Goal: Task Accomplishment & Management: Use online tool/utility

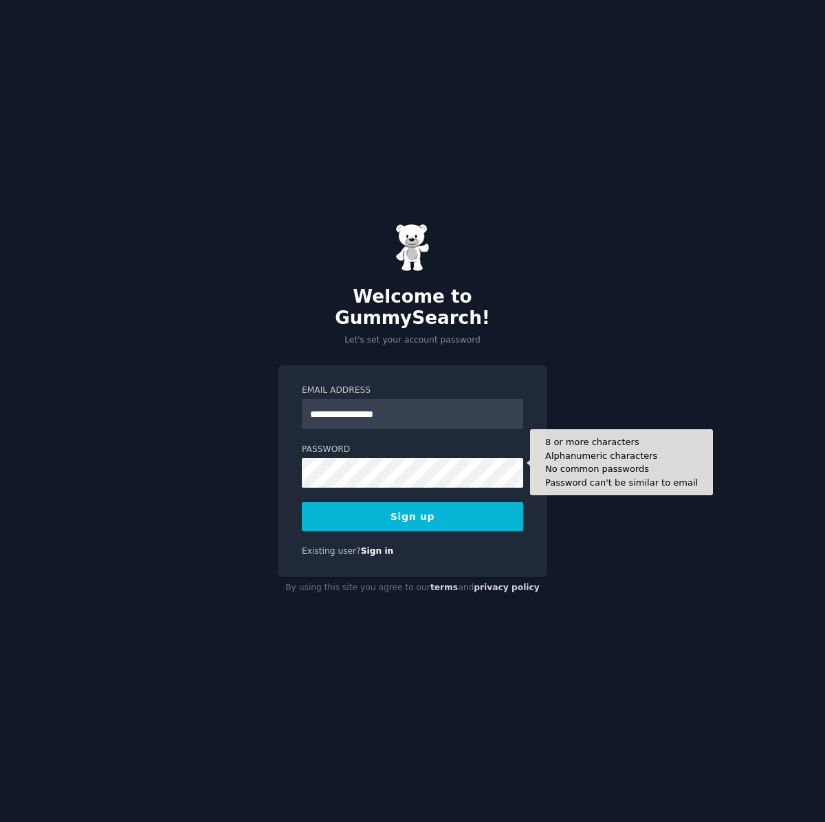
type input "**********"
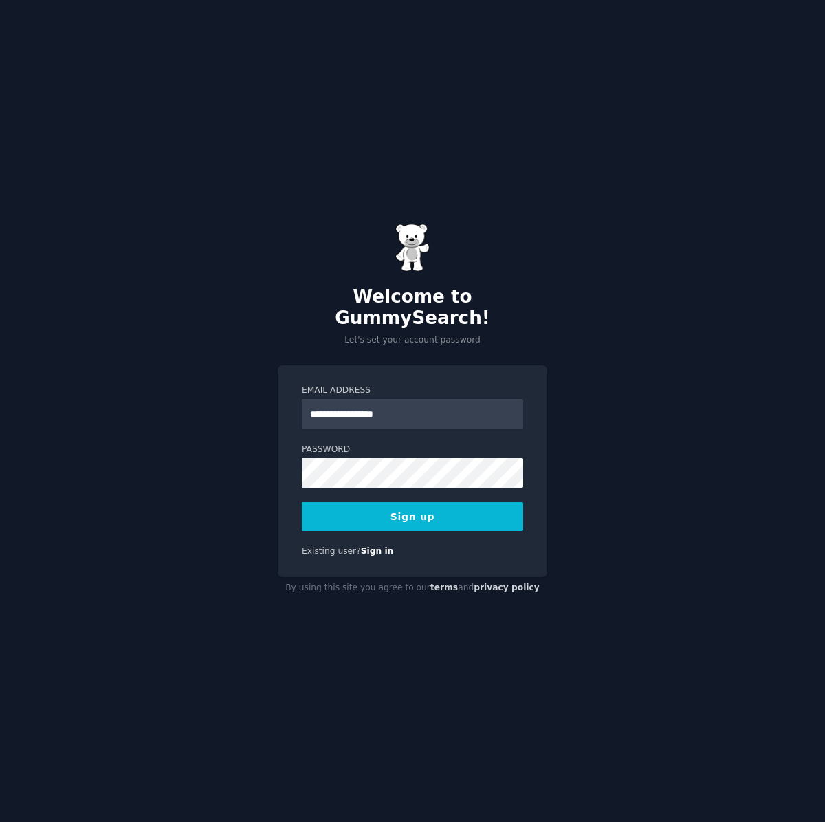
click at [440, 505] on button "Sign up" at bounding box center [412, 516] width 221 height 29
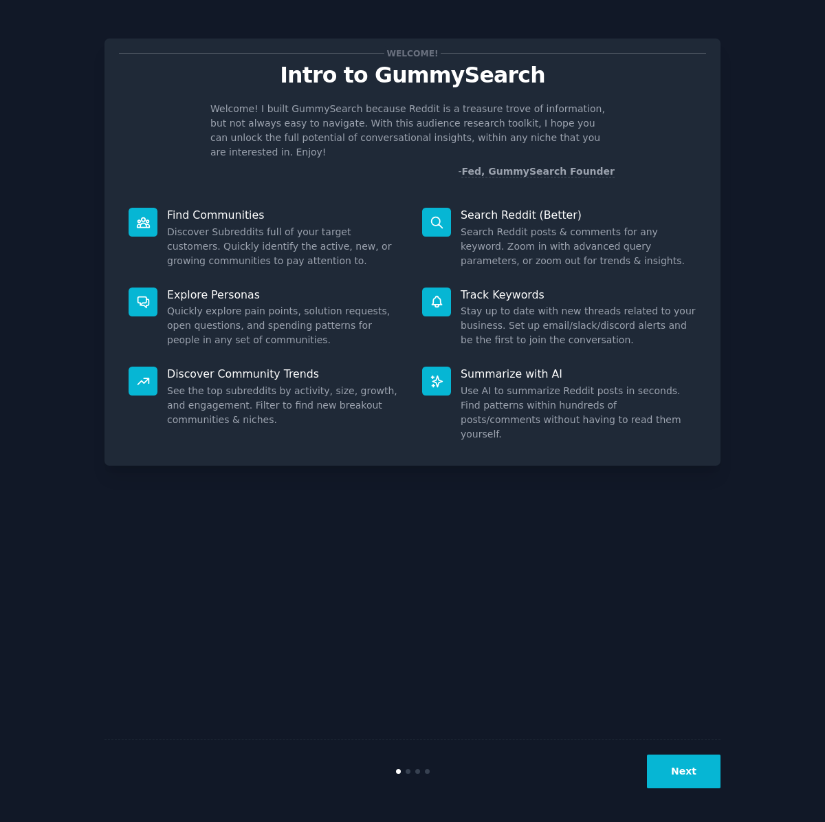
click at [710, 776] on button "Next" at bounding box center [684, 771] width 74 height 34
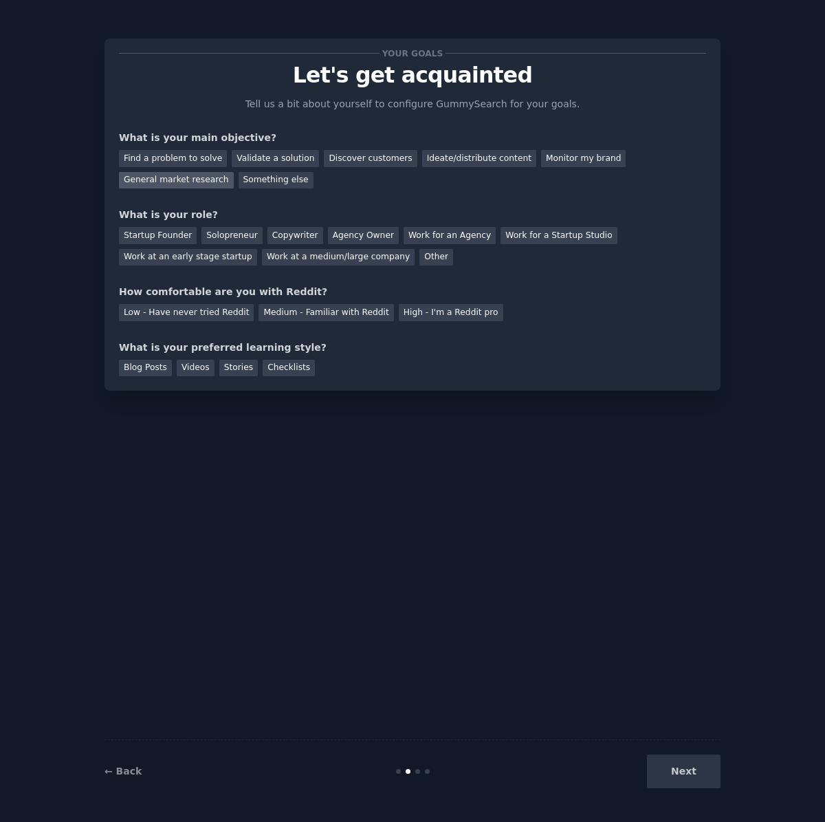
click at [234, 172] on div "General market research" at bounding box center [176, 180] width 115 height 17
click at [187, 237] on div "Startup Founder" at bounding box center [158, 235] width 78 height 17
click at [215, 310] on div "Low - Have never tried Reddit" at bounding box center [186, 312] width 135 height 17
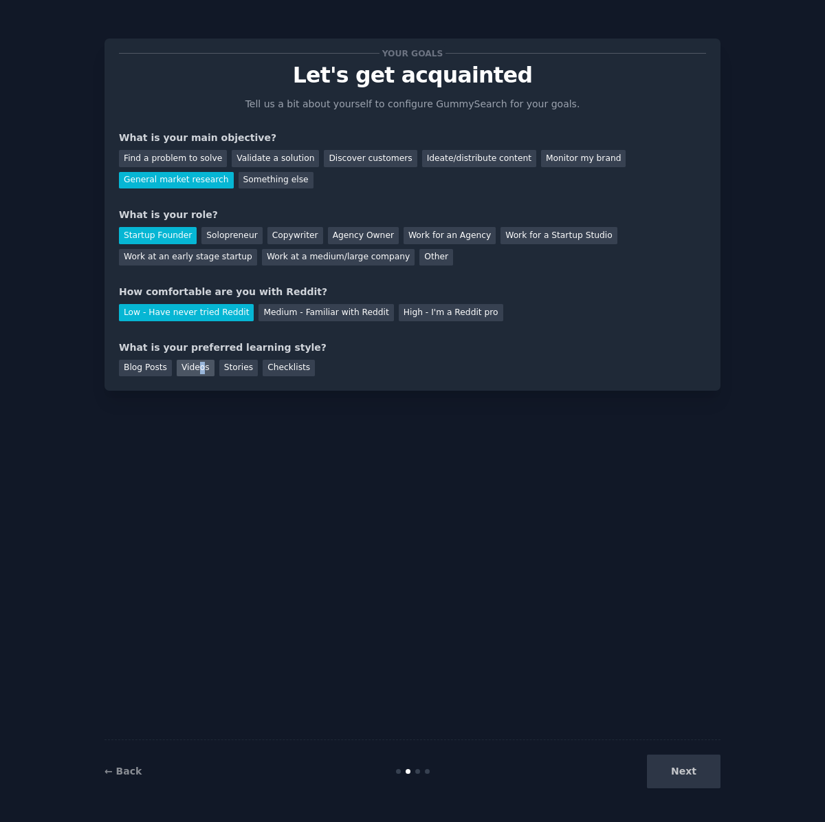
click at [195, 368] on div "Videos" at bounding box center [196, 368] width 38 height 17
click at [706, 770] on button "Next" at bounding box center [684, 771] width 74 height 34
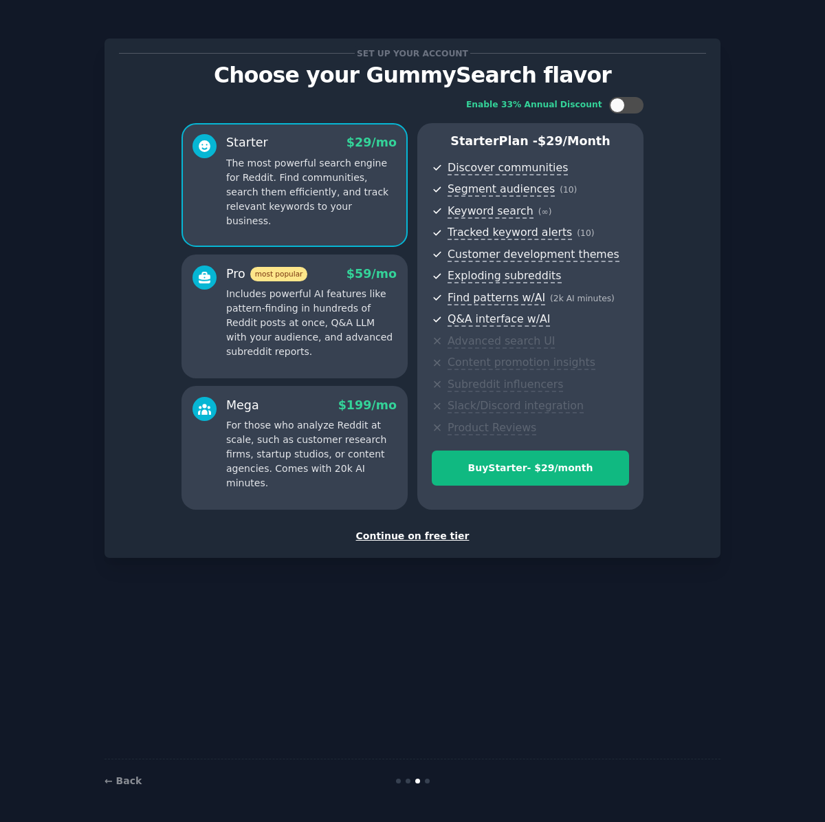
click at [459, 532] on div "Continue on free tier" at bounding box center [412, 536] width 587 height 14
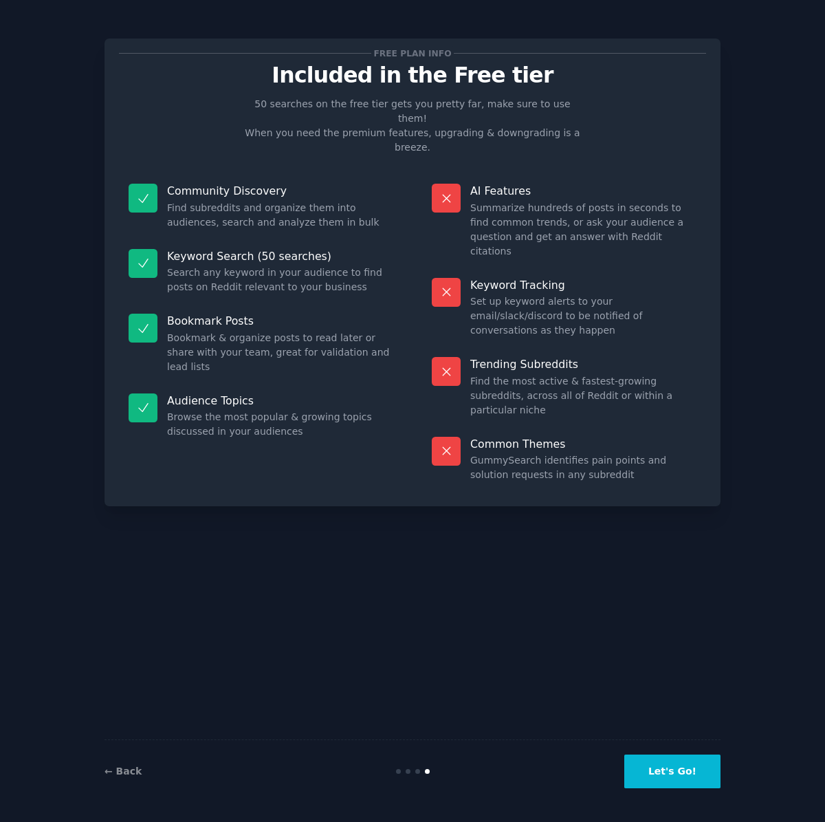
click at [694, 768] on button "Let's Go!" at bounding box center [673, 771] width 96 height 34
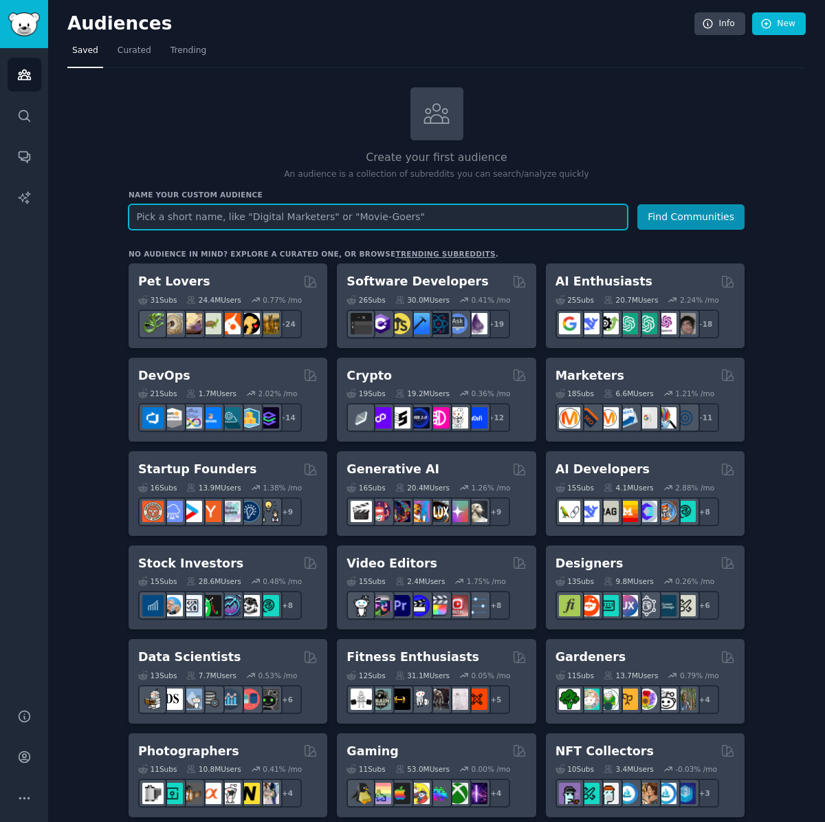
click at [524, 215] on input "text" at bounding box center [378, 216] width 499 height 25
type input "collagen"
click at [638, 204] on button "Find Communities" at bounding box center [691, 216] width 107 height 25
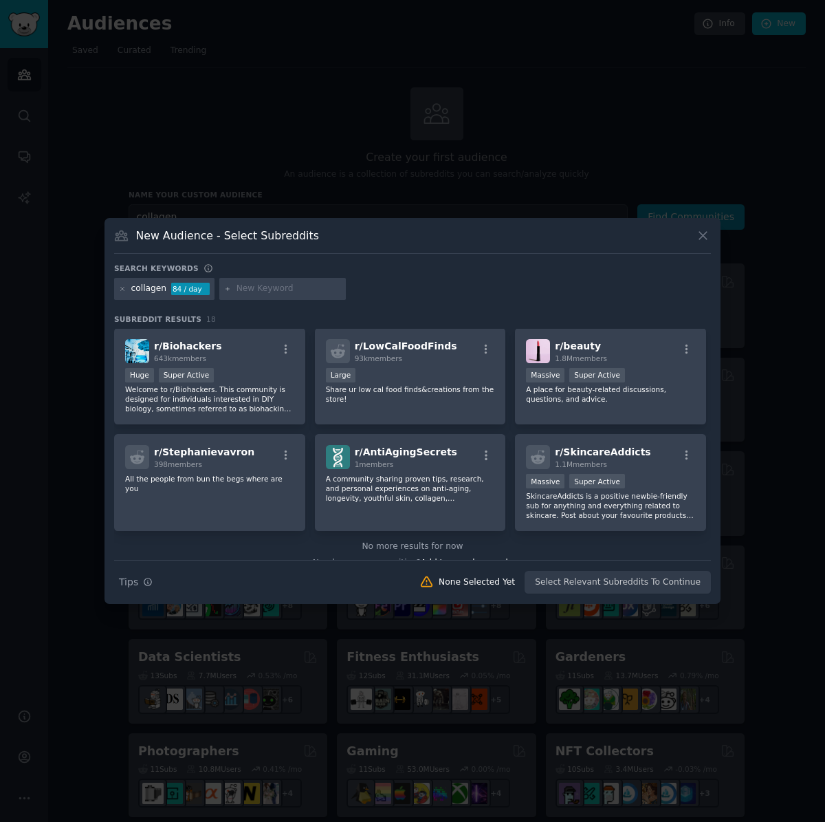
scroll to position [435, 0]
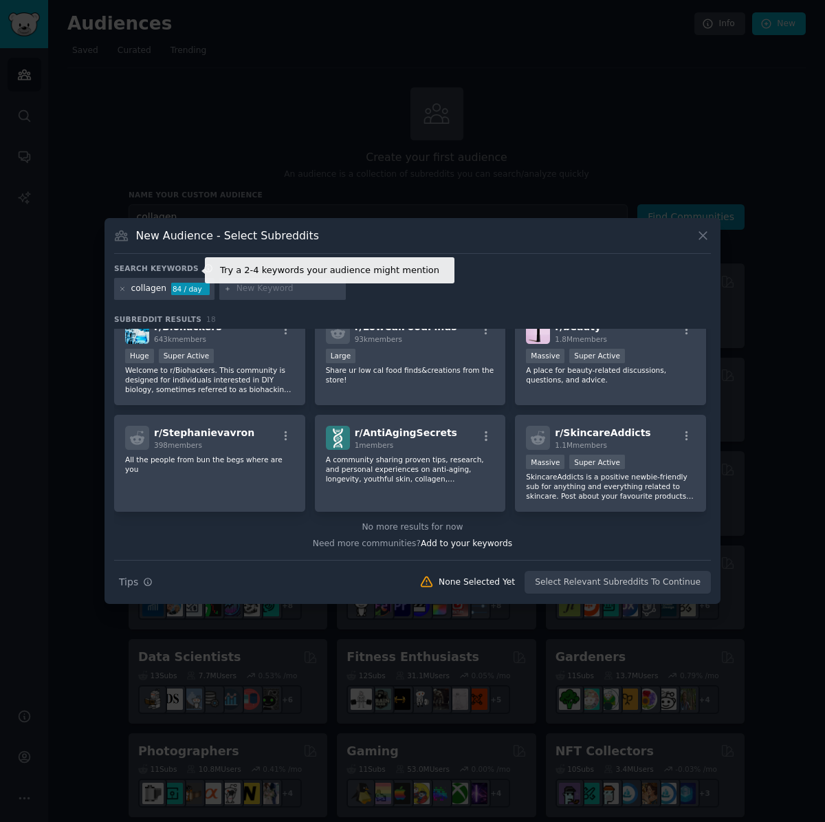
click at [204, 268] on icon at bounding box center [209, 268] width 10 height 10
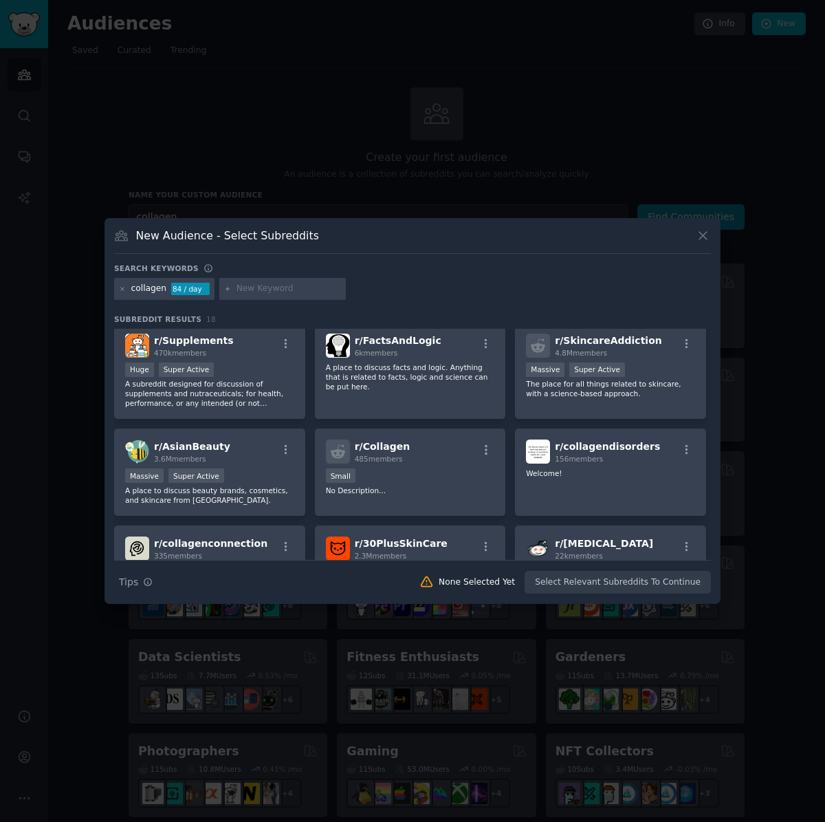
scroll to position [0, 0]
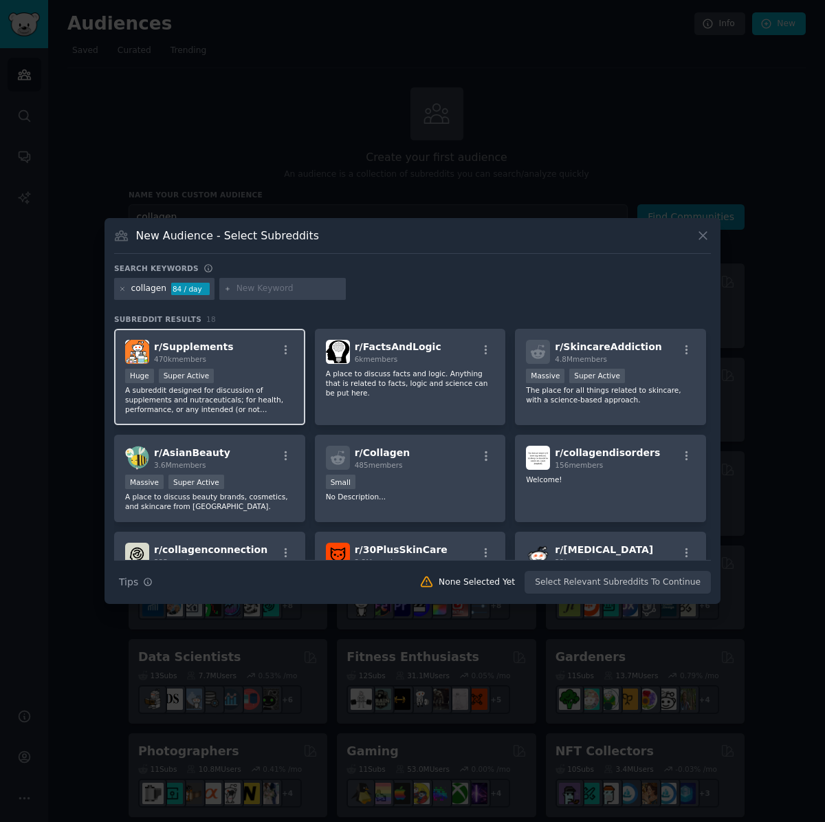
click at [267, 367] on div "r/ Supplements 470k members Huge Super Active A subreddit designed for discussi…" at bounding box center [209, 377] width 191 height 97
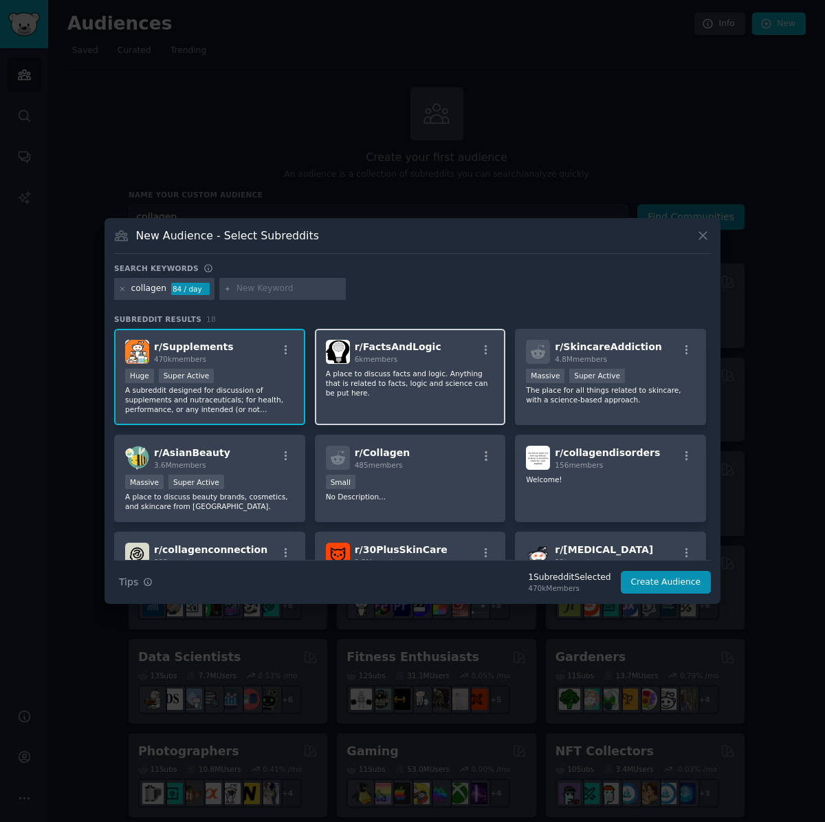
click at [373, 376] on p "A place to discuss facts and logic. Anything that is related to facts, logic an…" at bounding box center [410, 383] width 169 height 29
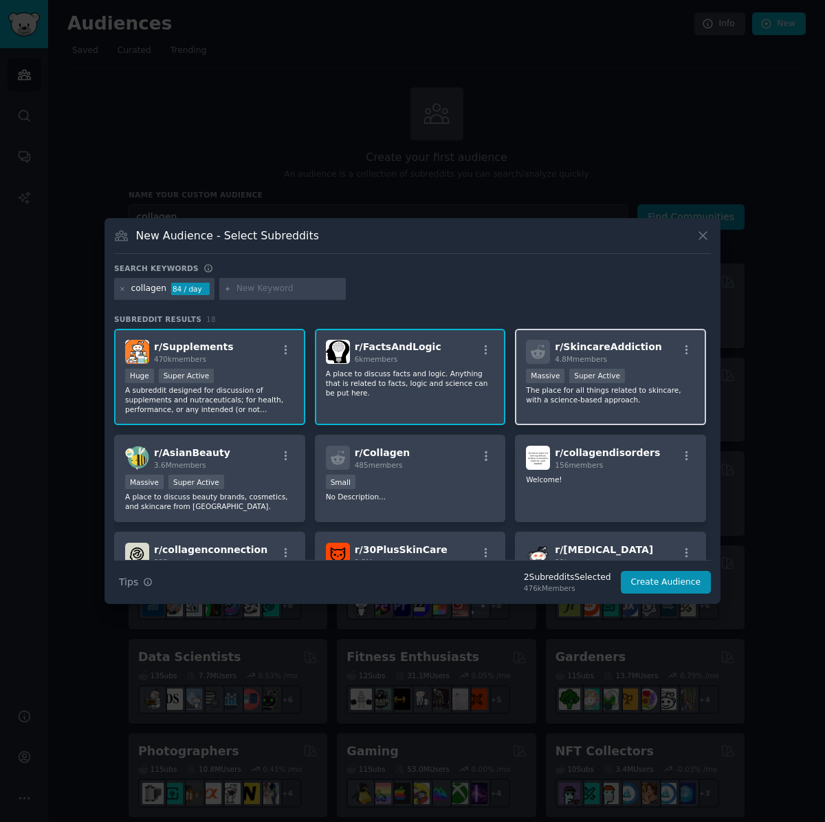
click at [637, 361] on div "4.8M members" at bounding box center [608, 359] width 107 height 10
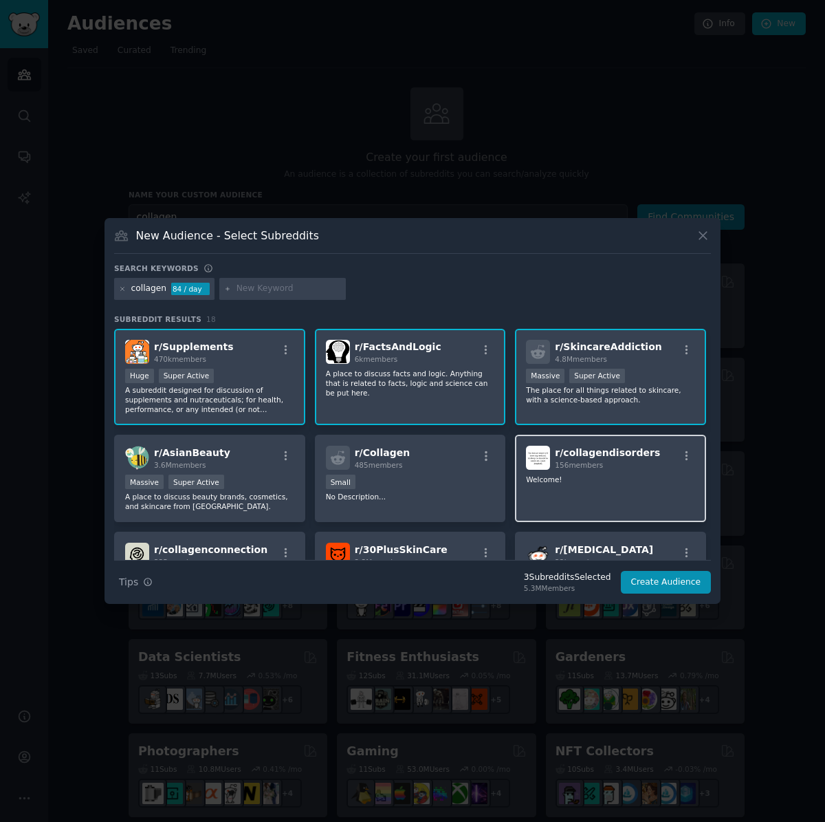
drag, startPoint x: 624, startPoint y: 462, endPoint x: 557, endPoint y: 467, distance: 66.9
click at [623, 463] on div "156 members" at bounding box center [607, 465] width 105 height 10
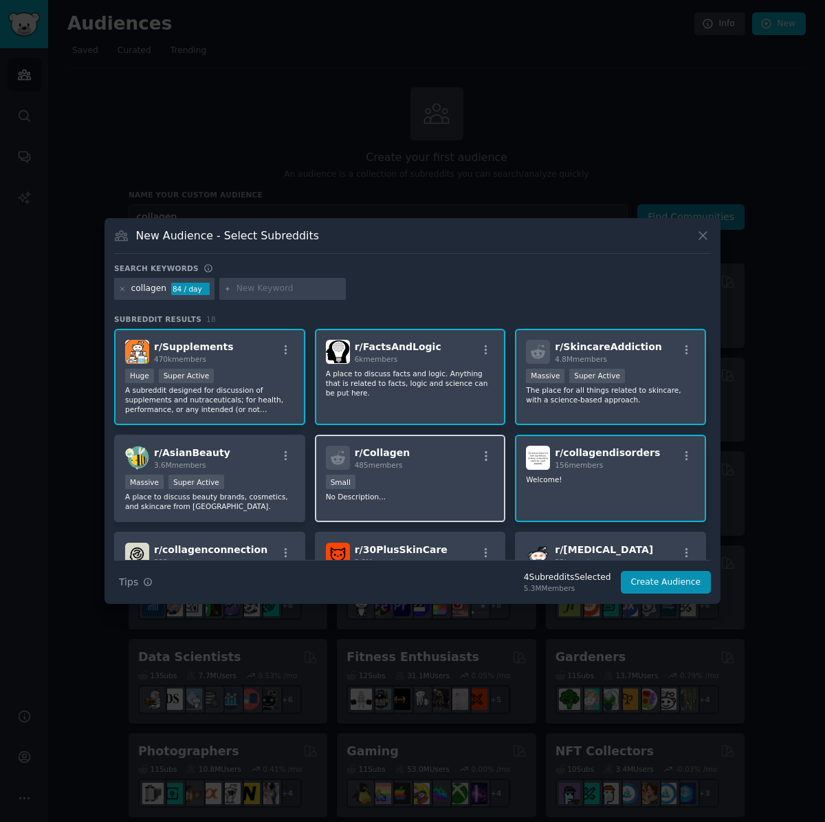
click at [432, 470] on div "r/ Collagen 485 members" at bounding box center [410, 458] width 169 height 24
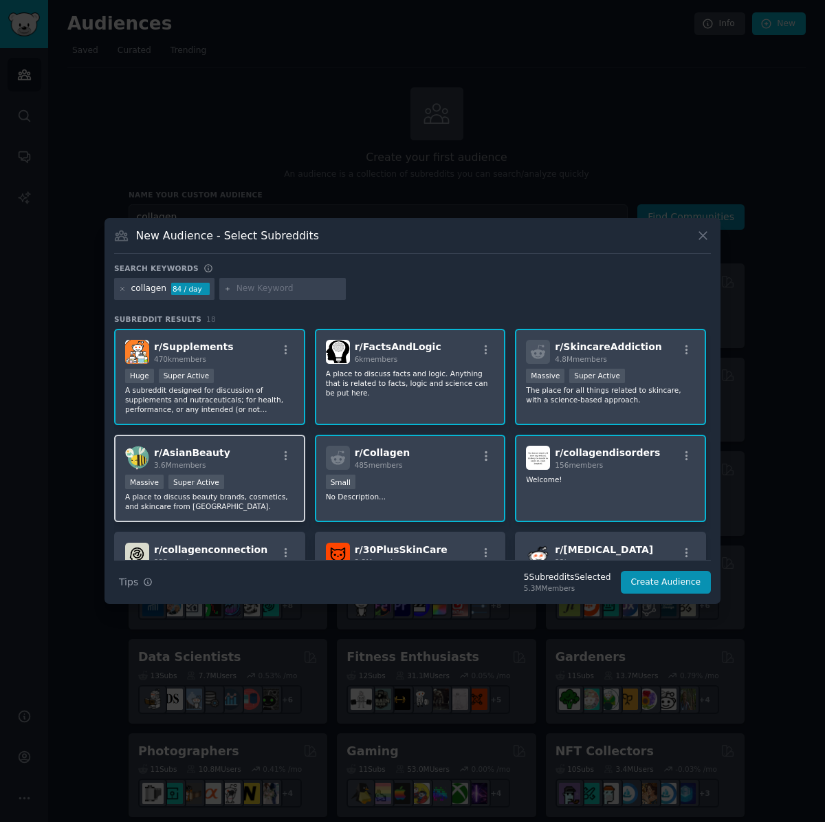
click at [256, 479] on div "Massive Super Active" at bounding box center [209, 483] width 169 height 17
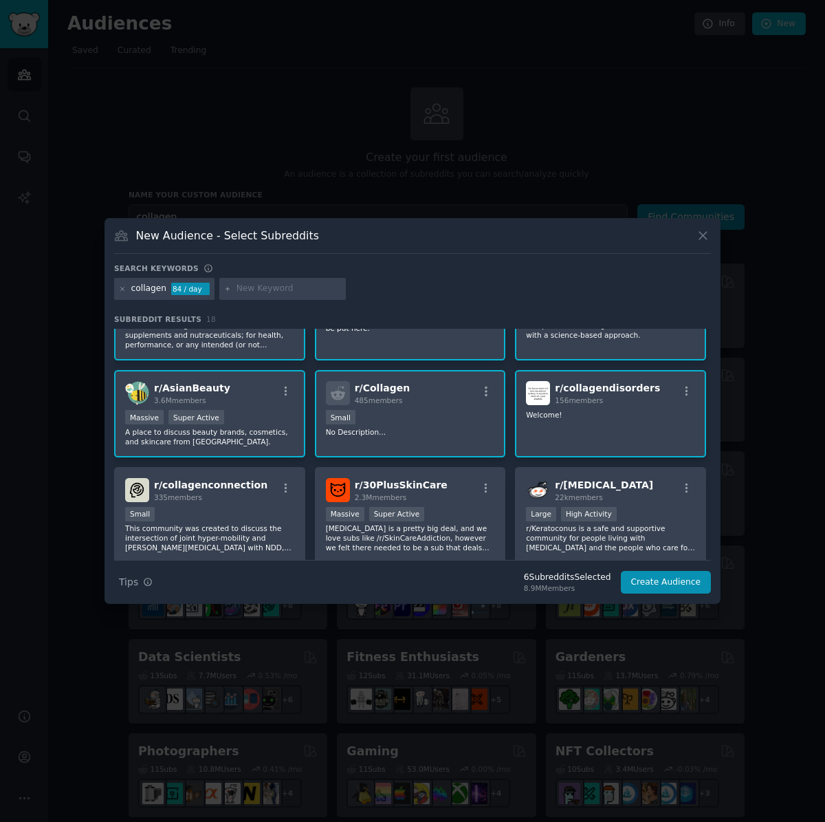
scroll to position [69, 0]
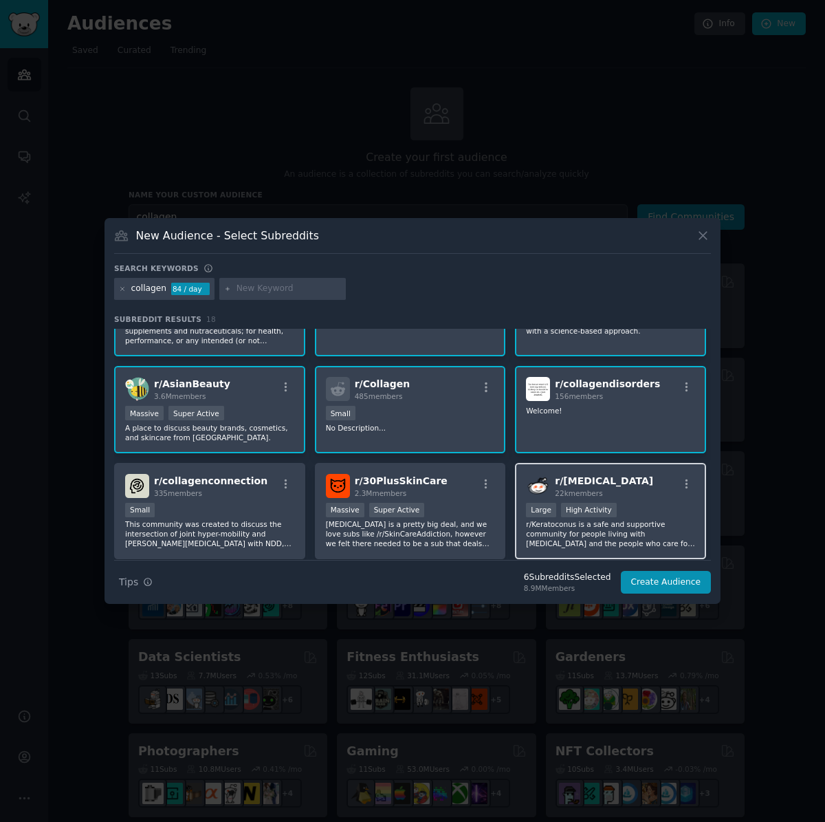
click at [639, 506] on div ">= 80th percentile for submissions / day Large High Activity" at bounding box center [610, 511] width 169 height 17
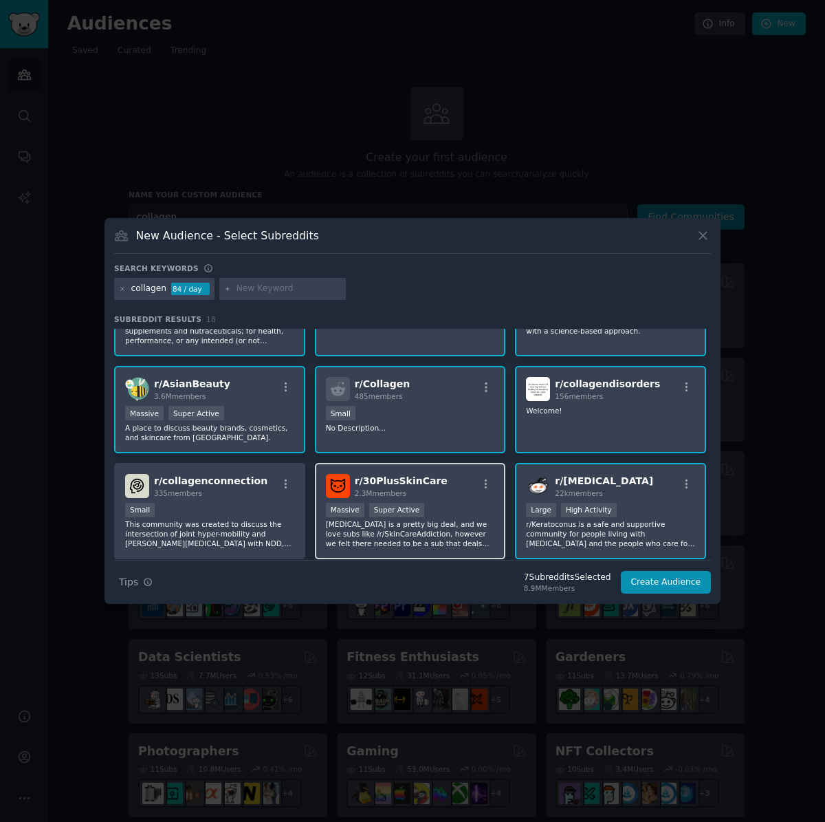
click at [481, 490] on div at bounding box center [486, 486] width 17 height 17
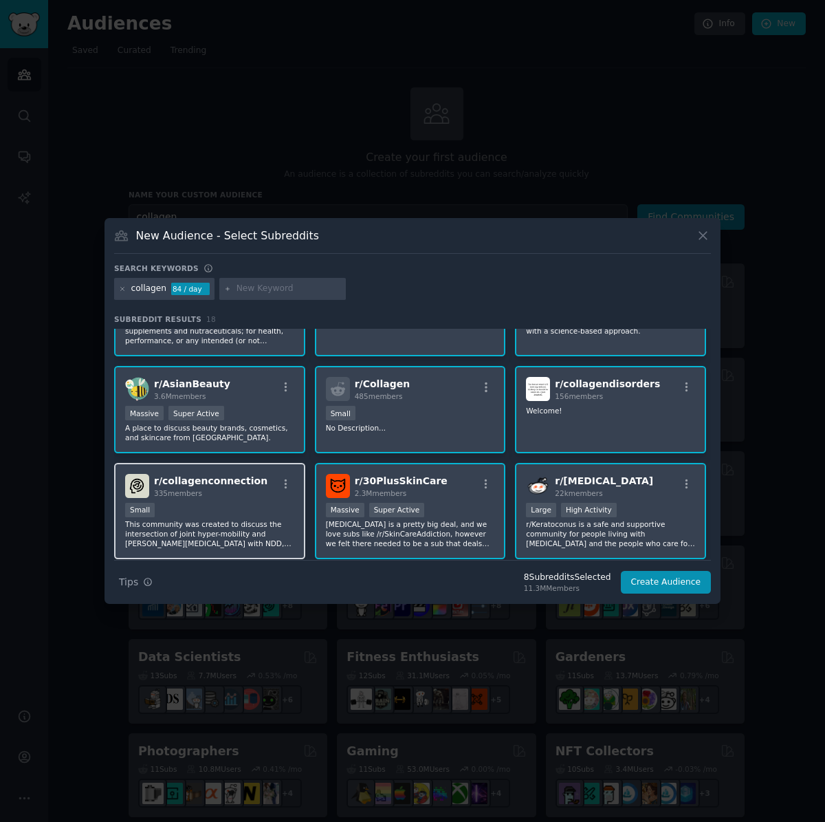
click at [234, 513] on div "Small" at bounding box center [209, 511] width 169 height 17
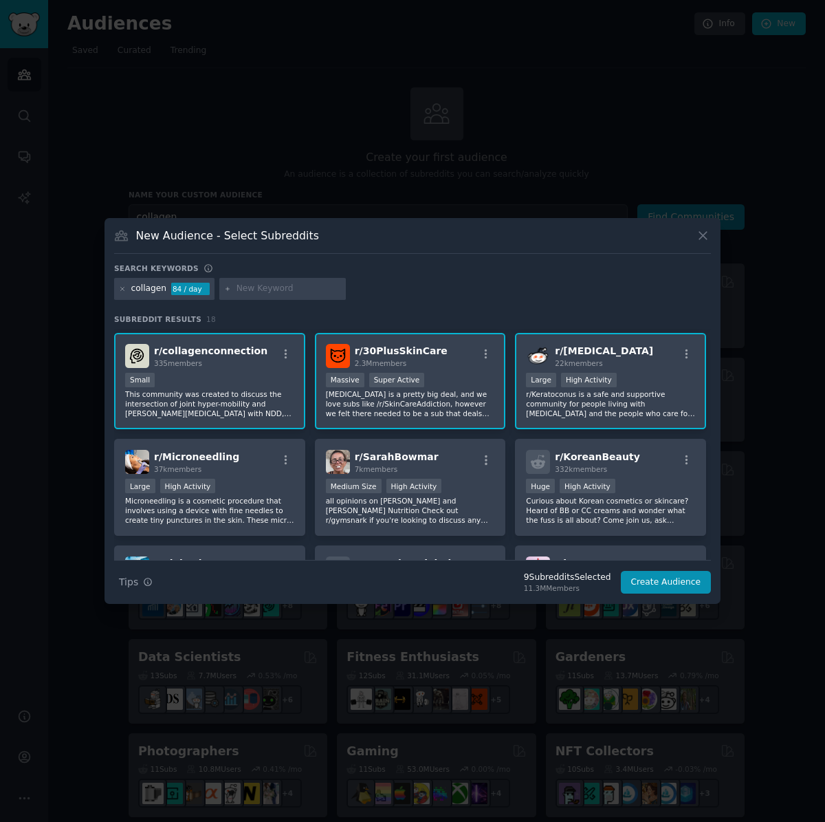
scroll to position [206, 0]
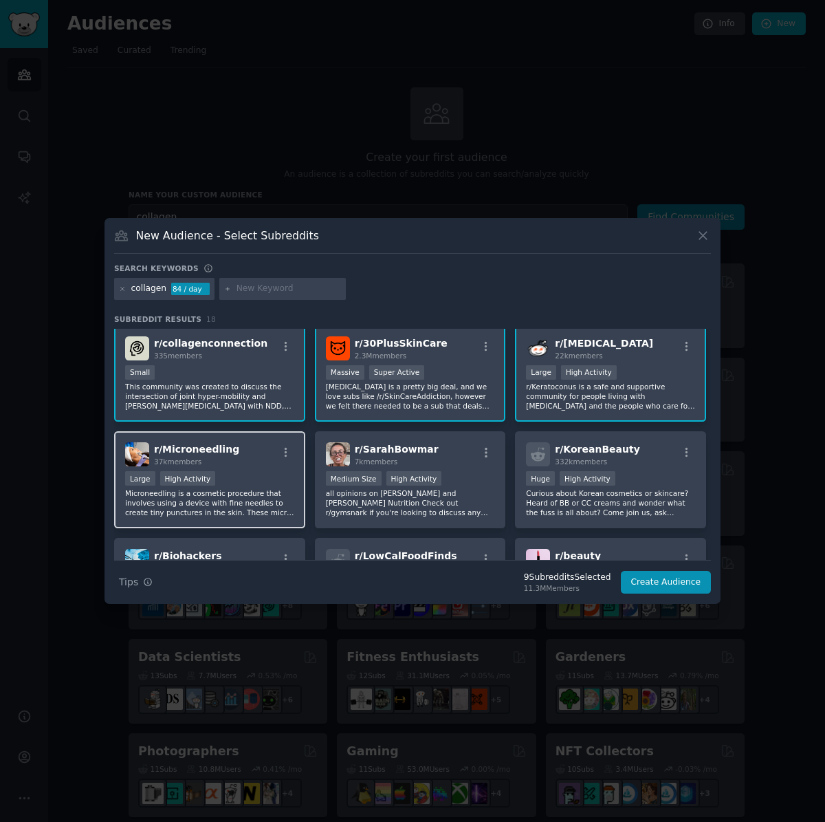
click at [287, 478] on div "Large High Activity" at bounding box center [209, 479] width 169 height 17
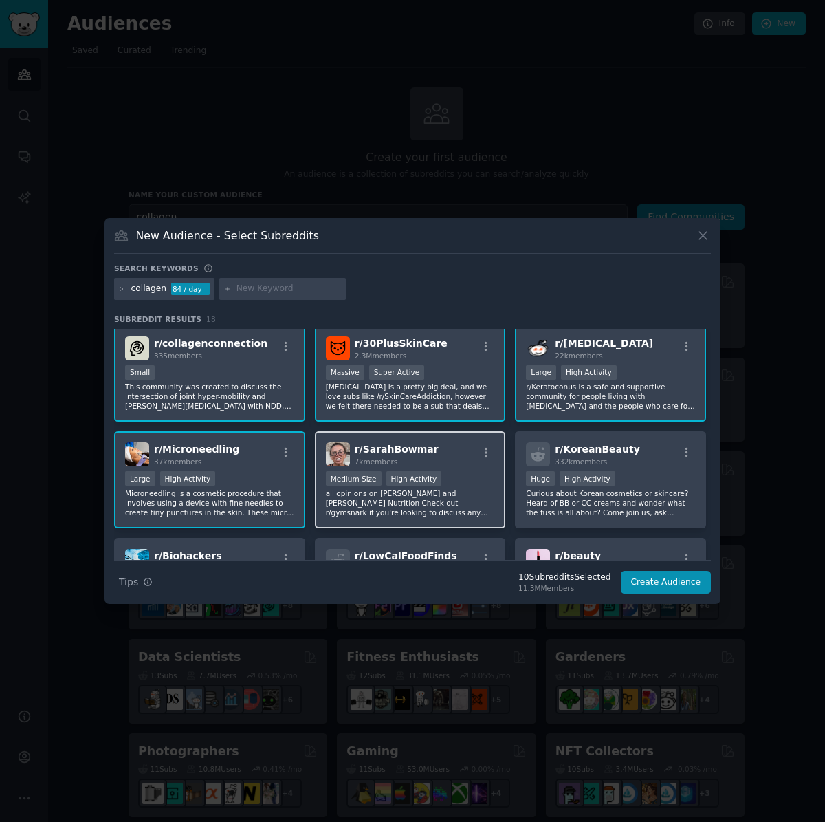
click at [430, 462] on div "r/ SarahBowmar 7k members" at bounding box center [410, 454] width 169 height 24
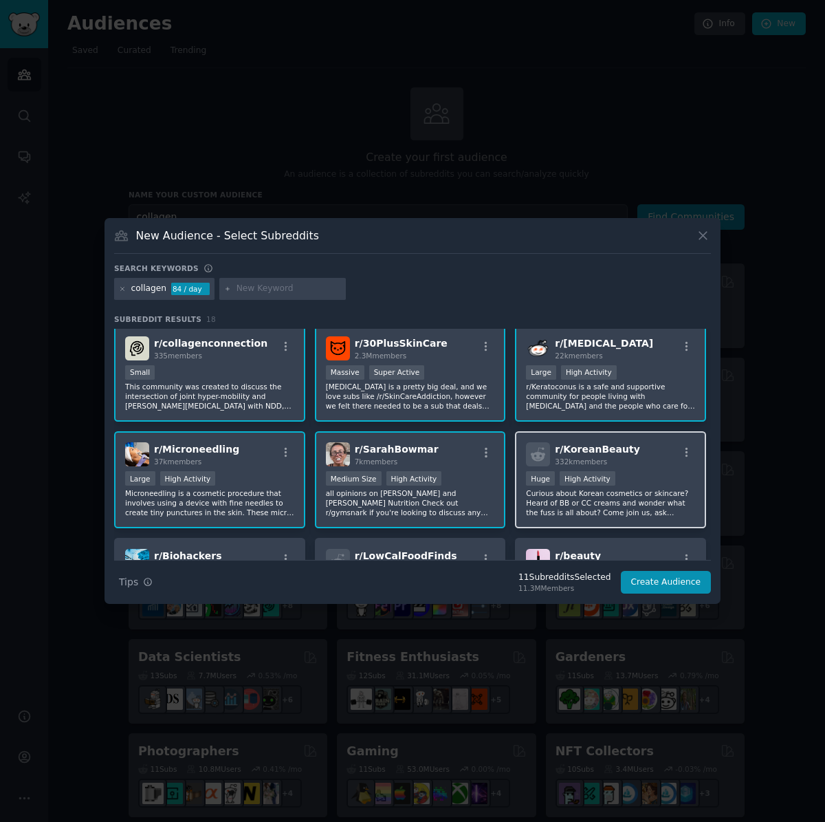
click at [642, 458] on div "r/ KoreanBeauty 332k members" at bounding box center [610, 454] width 169 height 24
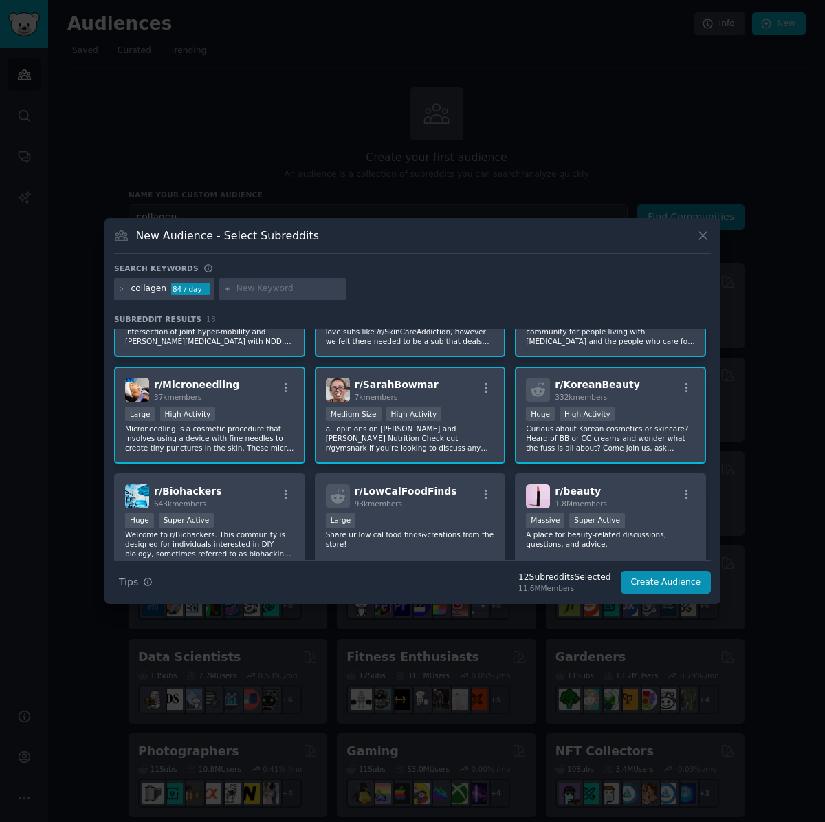
scroll to position [275, 0]
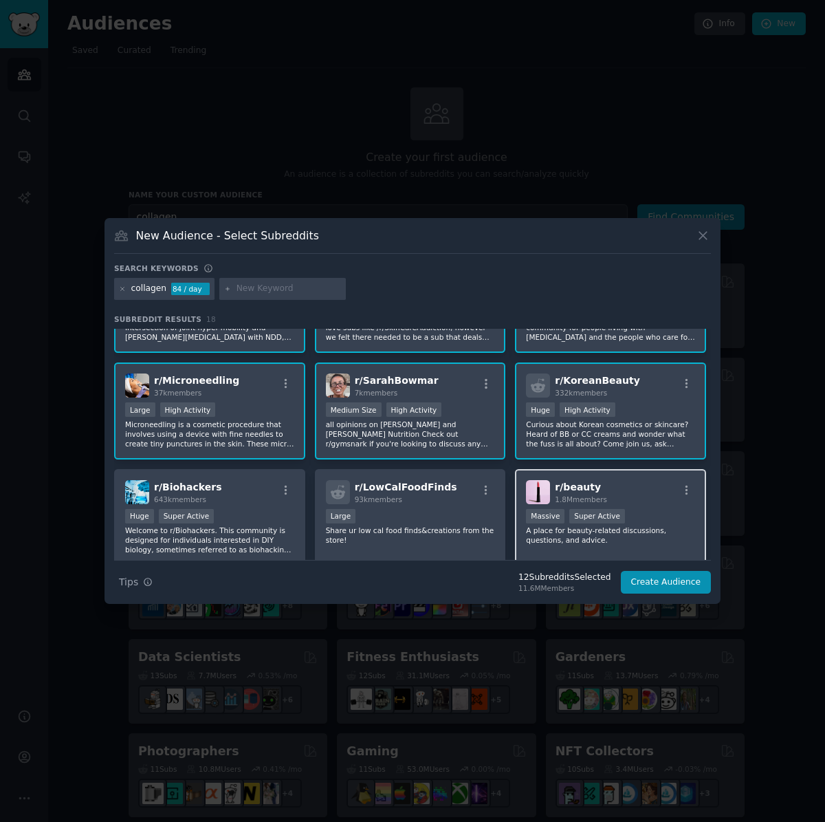
click at [619, 504] on div "r/ beauty 1.8M members Massive Super Active A place for beauty-related discussi…" at bounding box center [610, 517] width 191 height 97
drag, startPoint x: 442, startPoint y: 514, endPoint x: 348, endPoint y: 507, distance: 94.5
click at [442, 514] on div "10,000 - 100,000 members Large" at bounding box center [410, 517] width 169 height 17
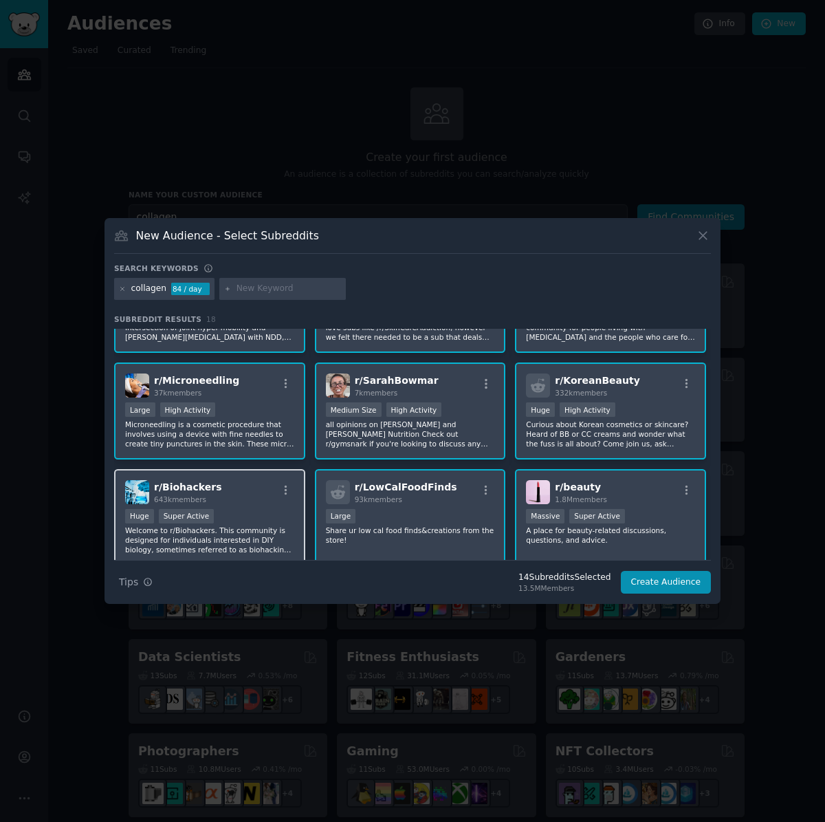
click at [268, 507] on div "r/ Biohackers 643k members Huge Super Active Welcome to r/Biohackers. This comm…" at bounding box center [209, 517] width 191 height 97
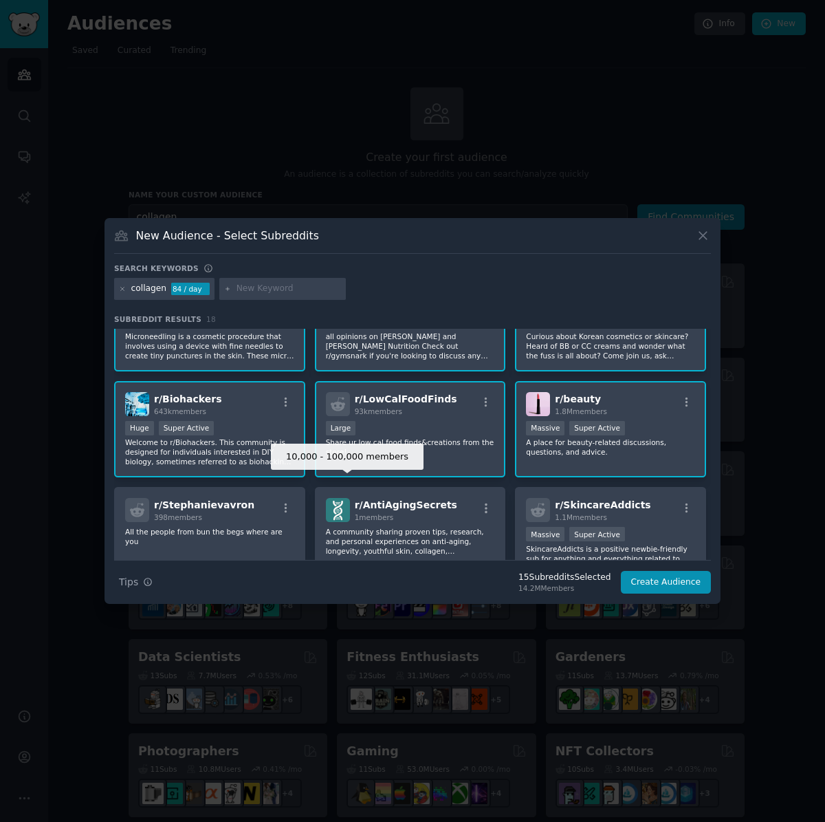
scroll to position [413, 0]
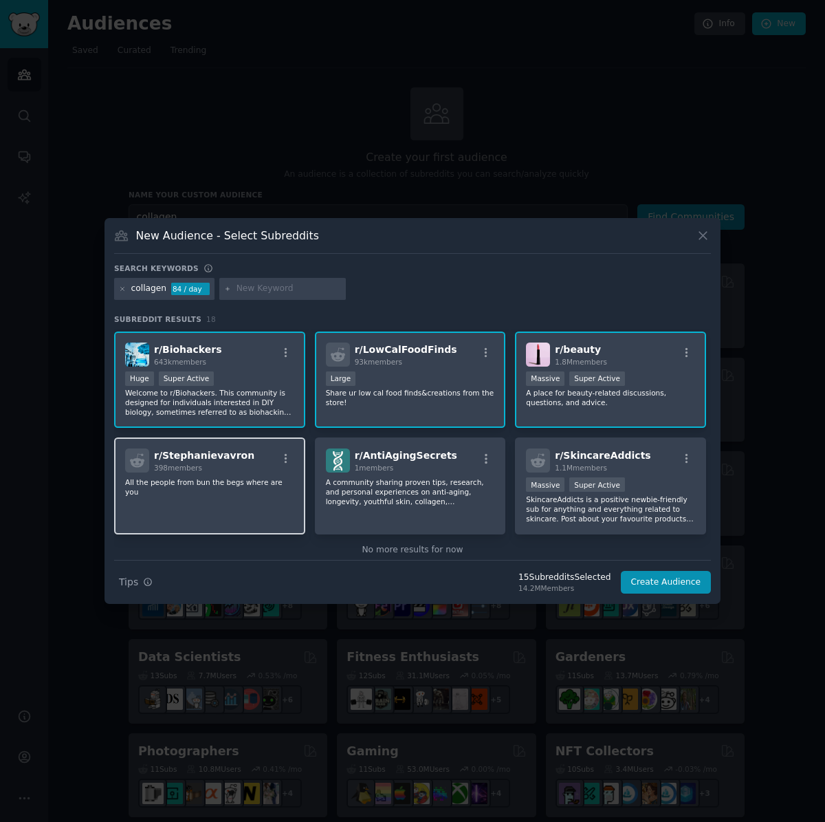
drag, startPoint x: 242, startPoint y: 496, endPoint x: 270, endPoint y: 490, distance: 28.1
click at [243, 496] on div "r/ Stephanievavron 398 members All the people from bun the begs where are you" at bounding box center [209, 485] width 191 height 97
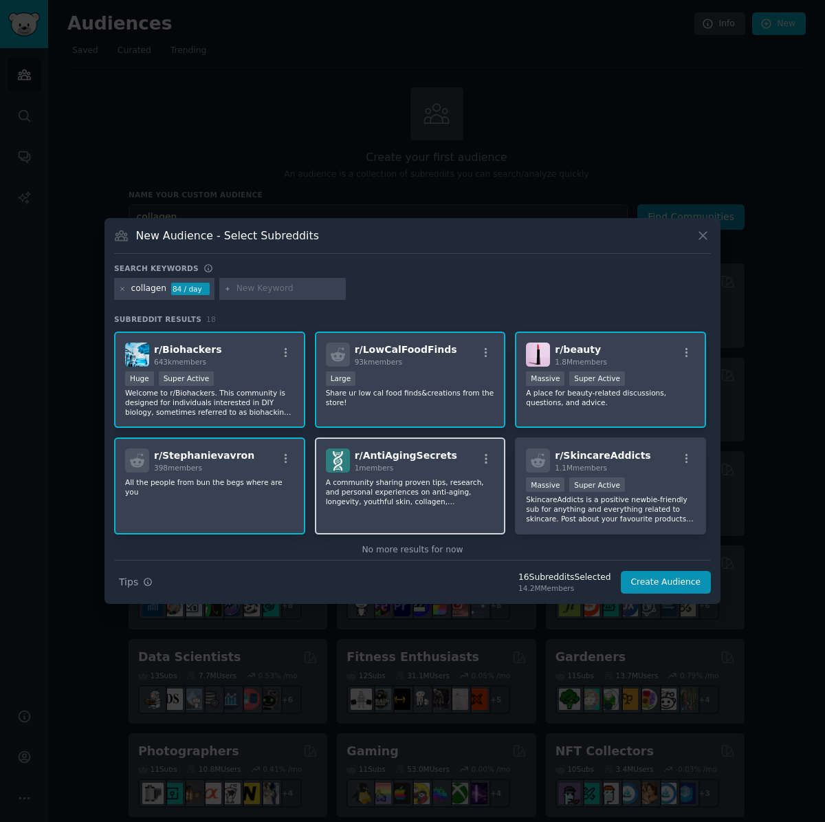
click at [398, 483] on p "A community sharing proven tips, research, and personal experiences on anti-agi…" at bounding box center [410, 491] width 169 height 29
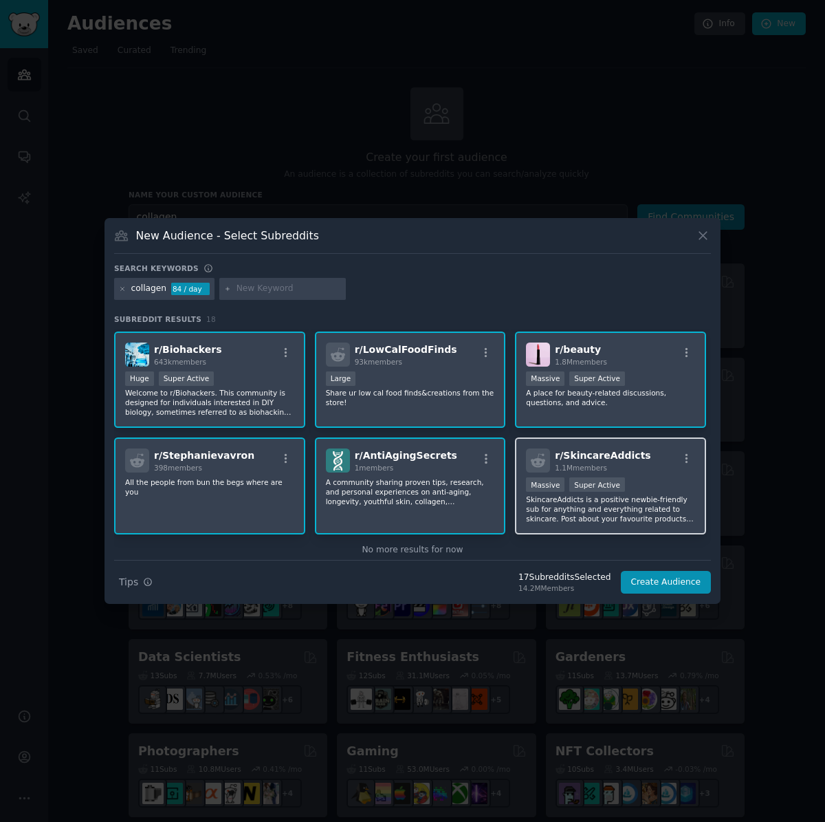
click at [635, 489] on div ">= 95th percentile for submissions / day Massive Super Active" at bounding box center [610, 485] width 169 height 17
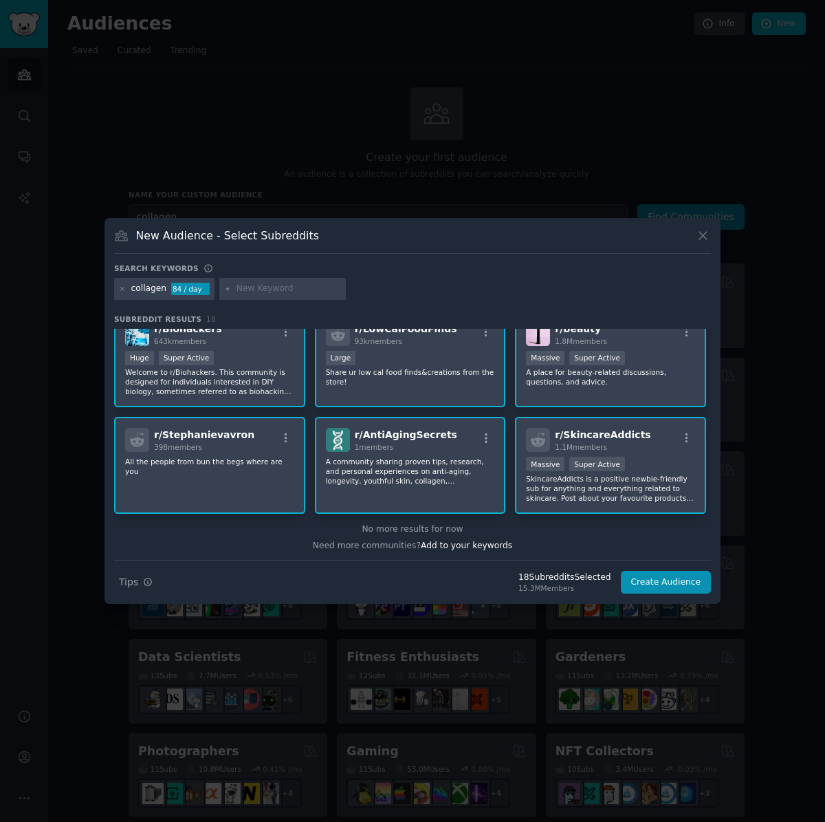
scroll to position [435, 0]
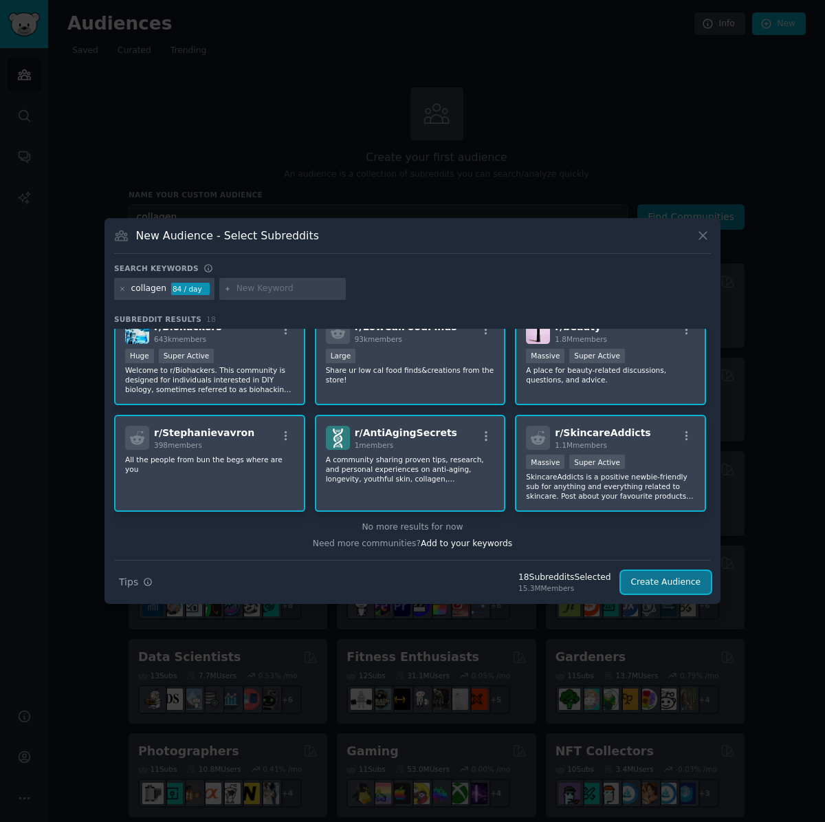
click at [664, 583] on button "Create Audience" at bounding box center [666, 582] width 91 height 23
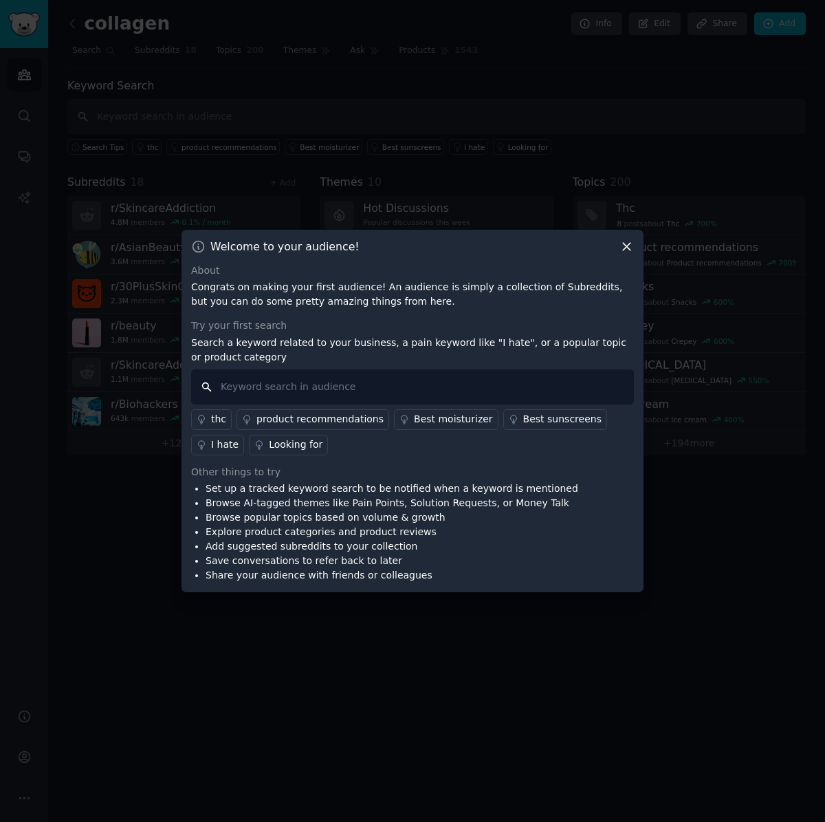
click at [484, 393] on input "text" at bounding box center [412, 386] width 443 height 35
type input "collagen"
click at [401, 391] on input "collagen" at bounding box center [412, 386] width 443 height 35
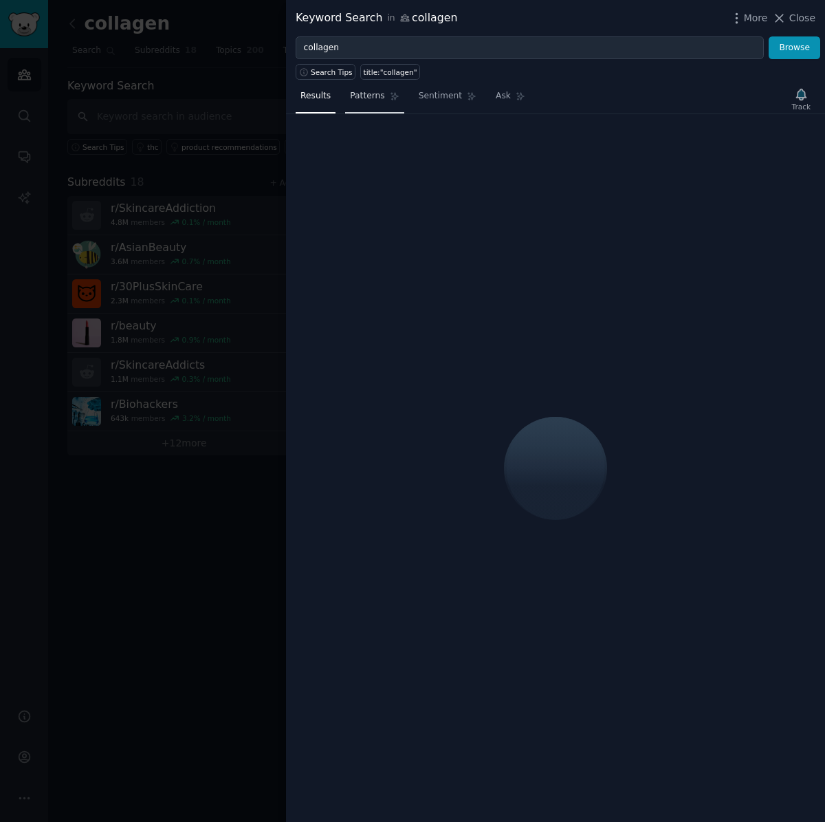
click at [369, 91] on span "Patterns" at bounding box center [367, 96] width 34 height 12
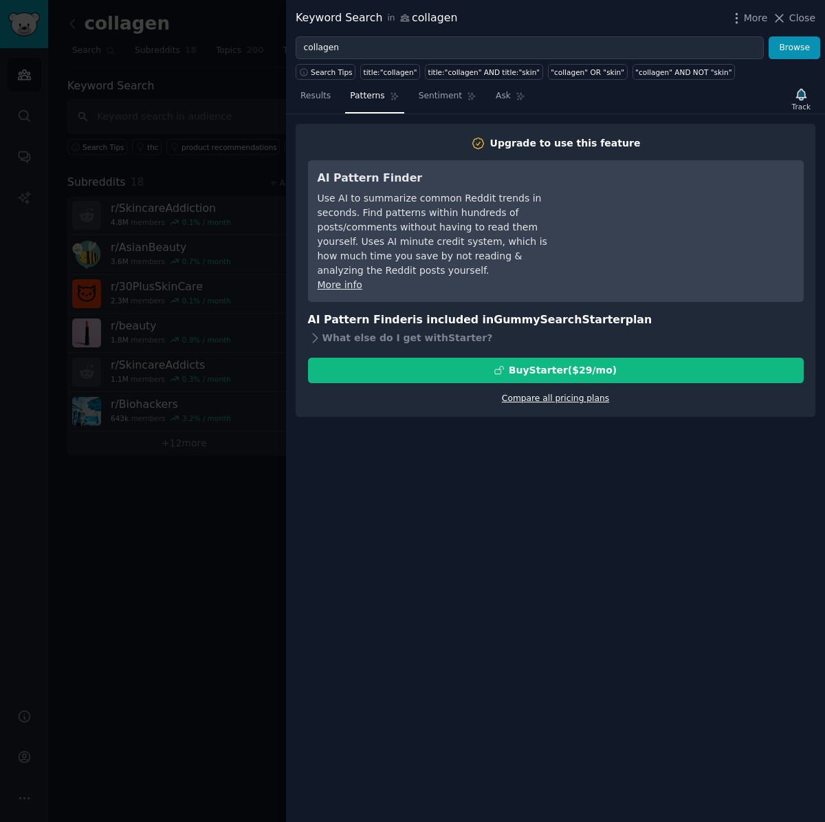
click at [583, 393] on link "Compare all pricing plans" at bounding box center [555, 398] width 107 height 10
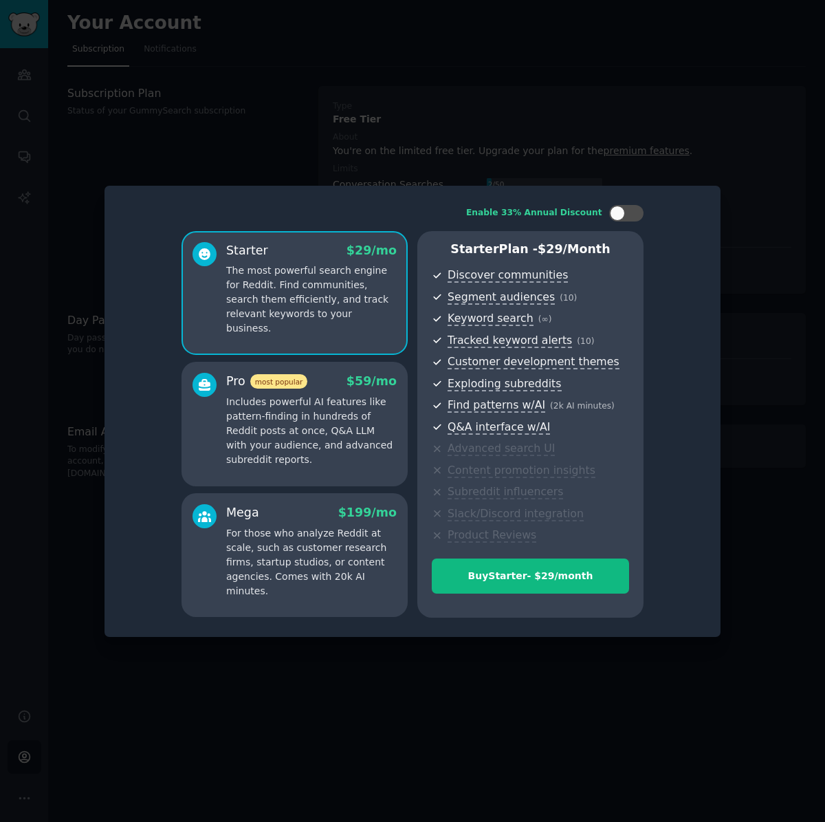
click at [776, 387] on div at bounding box center [412, 411] width 825 height 822
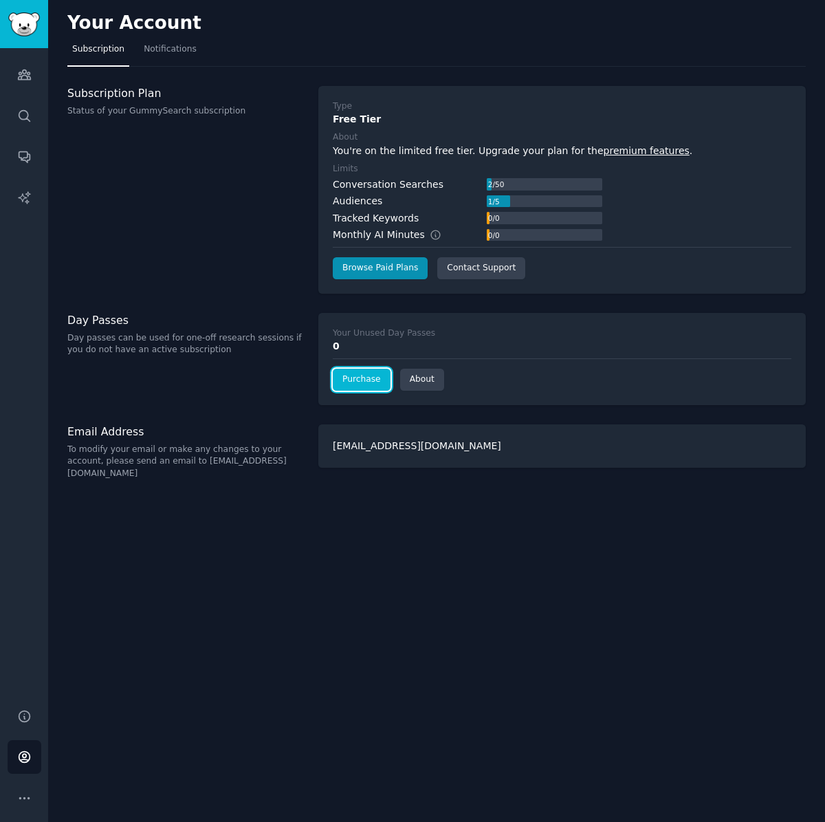
click at [367, 382] on link "Purchase" at bounding box center [362, 380] width 58 height 22
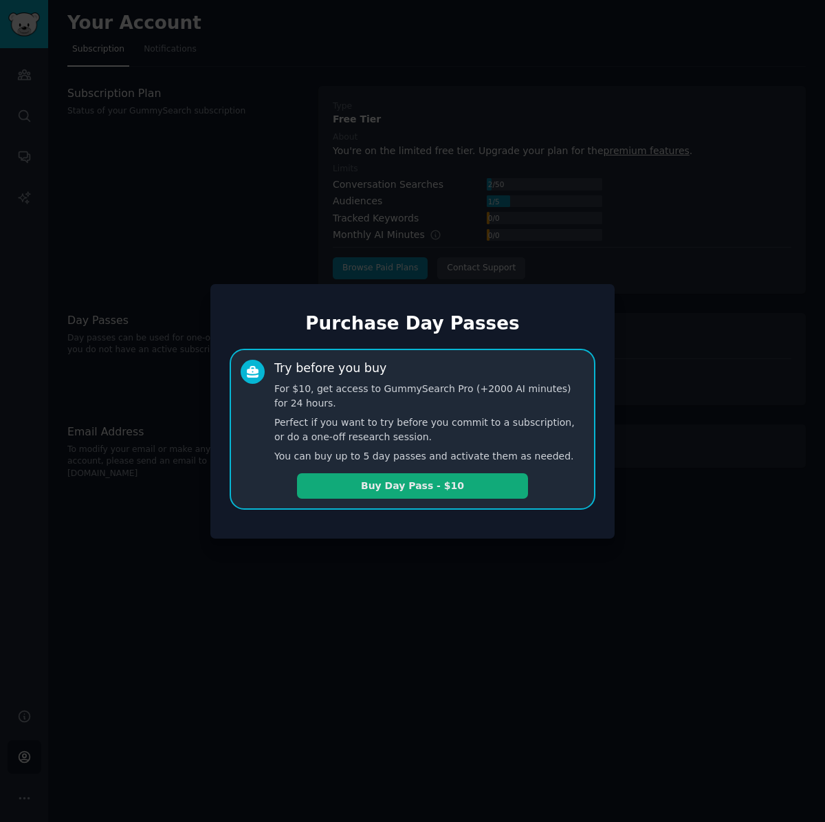
click at [442, 476] on button "Buy Day Pass - $10" at bounding box center [412, 485] width 231 height 25
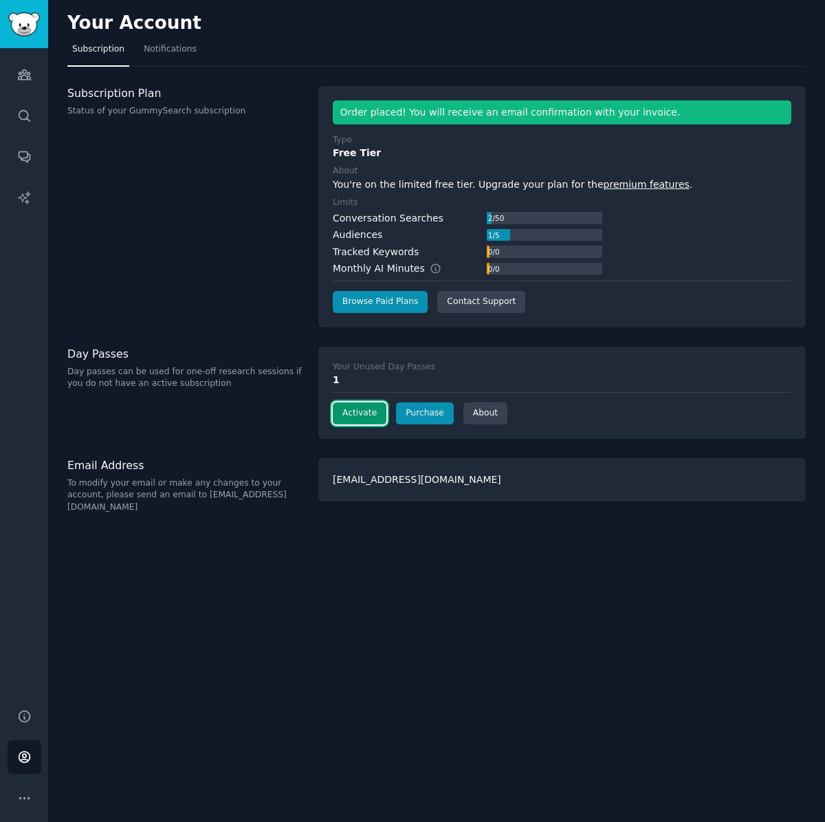
click at [354, 418] on button "Activate" at bounding box center [360, 413] width 54 height 22
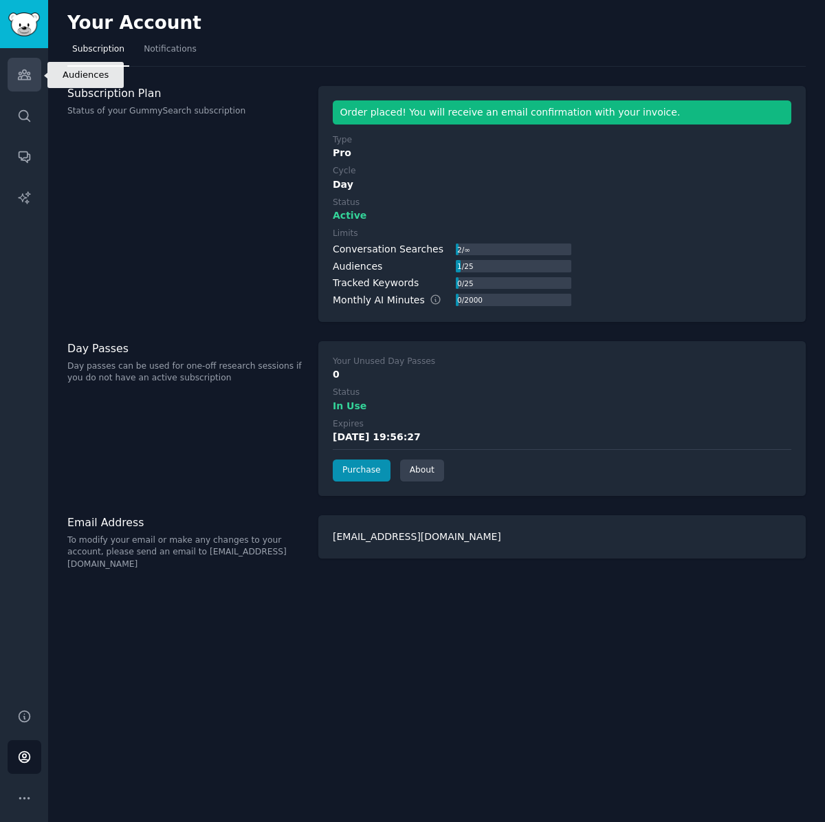
click at [25, 74] on icon "Sidebar" at bounding box center [24, 74] width 14 height 14
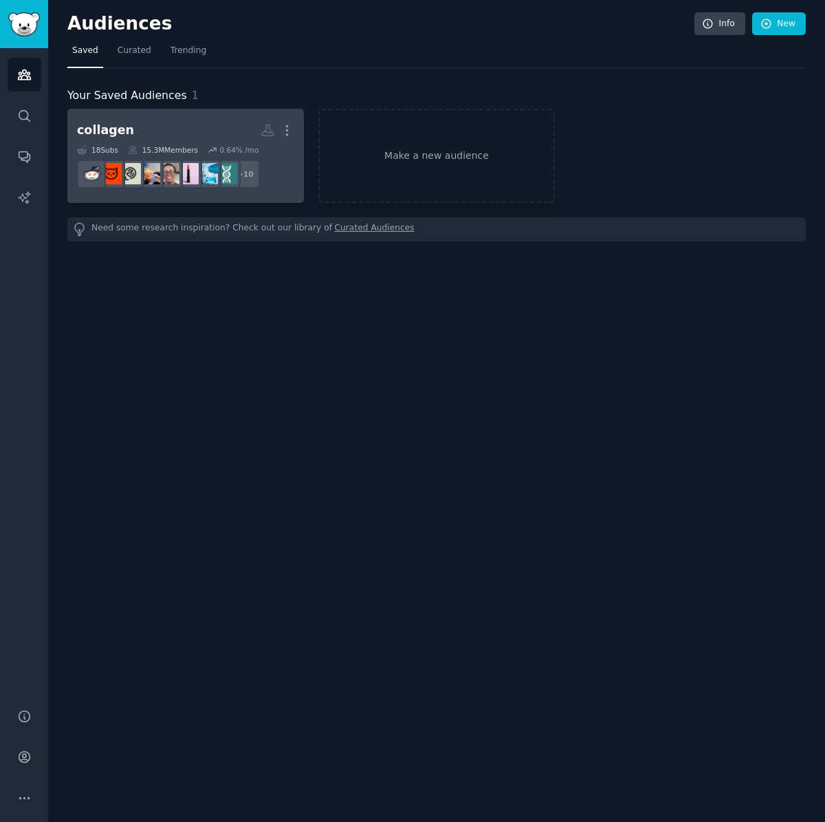
click at [188, 118] on h2 "collagen More" at bounding box center [185, 130] width 217 height 24
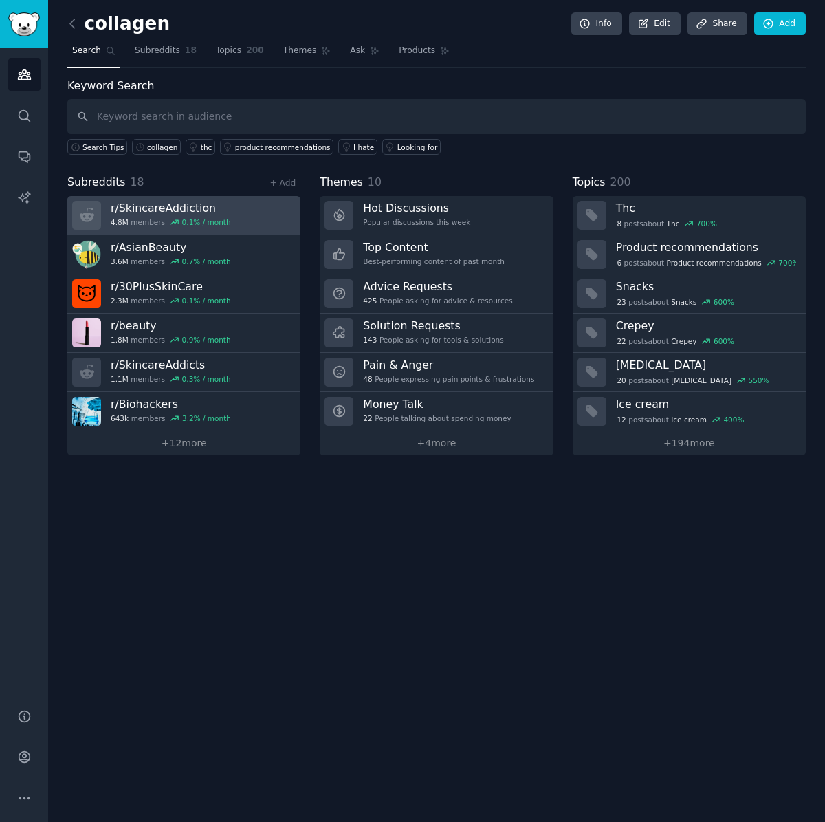
click at [227, 212] on link "r/ SkincareAddiction 4.8M members 0.1 % / month" at bounding box center [183, 215] width 233 height 39
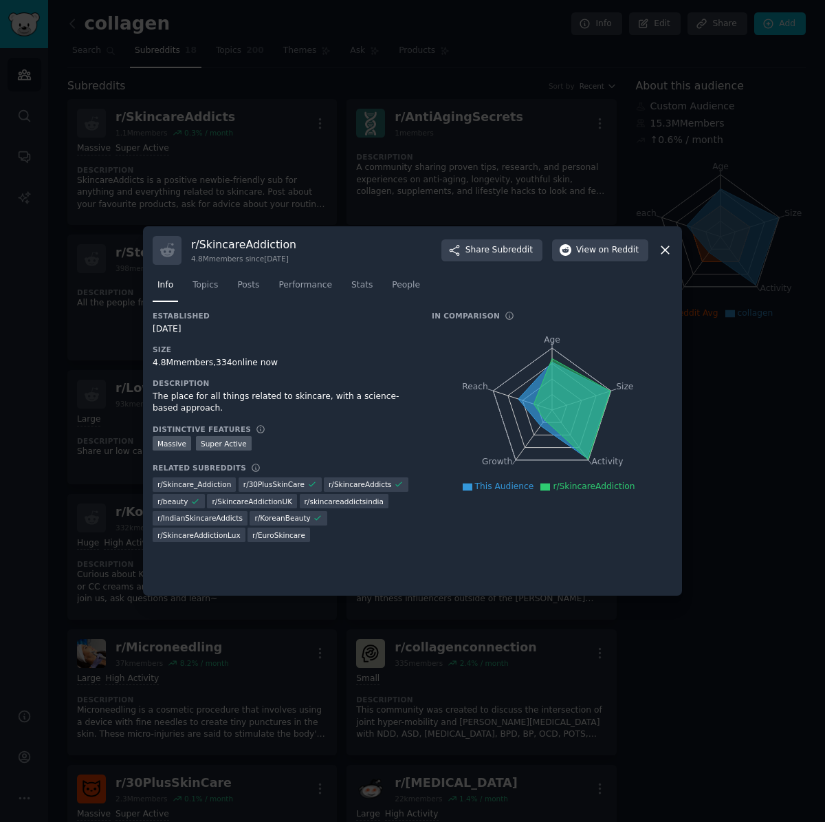
click at [666, 247] on icon at bounding box center [665, 250] width 14 height 14
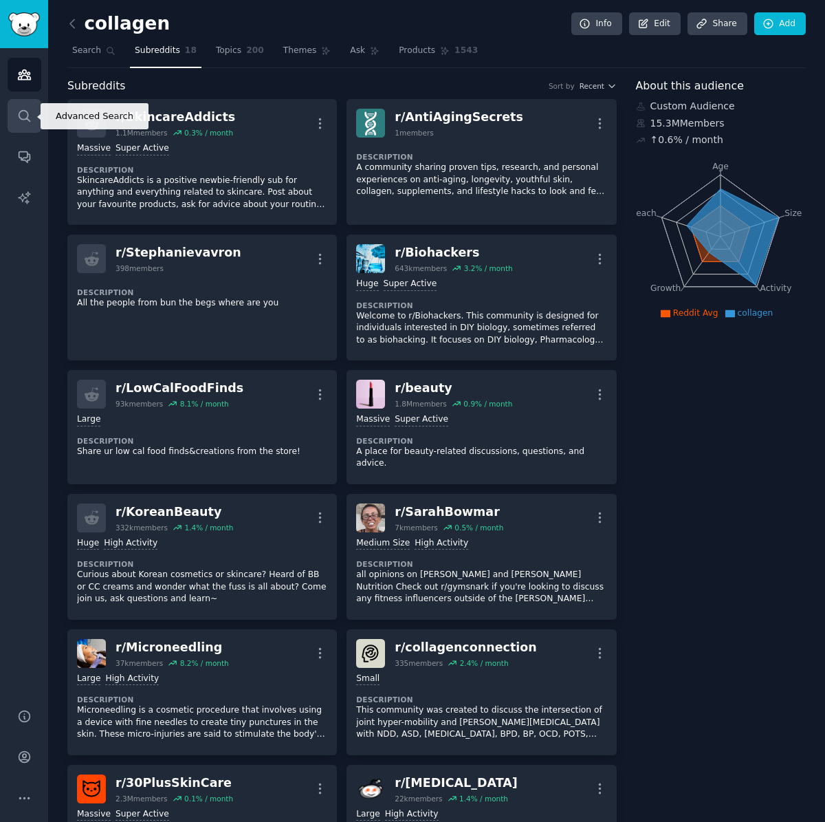
click at [28, 113] on icon "Sidebar" at bounding box center [24, 116] width 14 height 14
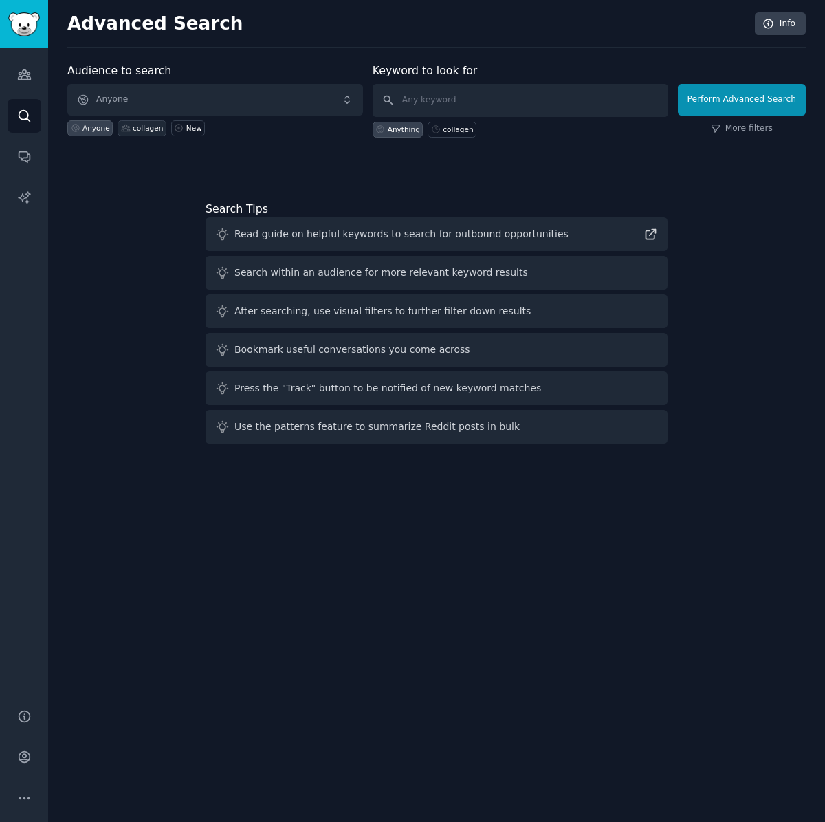
click at [133, 127] on div "collagen" at bounding box center [148, 128] width 30 height 10
click at [466, 127] on div "collagen" at bounding box center [458, 129] width 30 height 10
type input "collagen"
click at [768, 93] on button "Perform Advanced Search" at bounding box center [742, 100] width 128 height 32
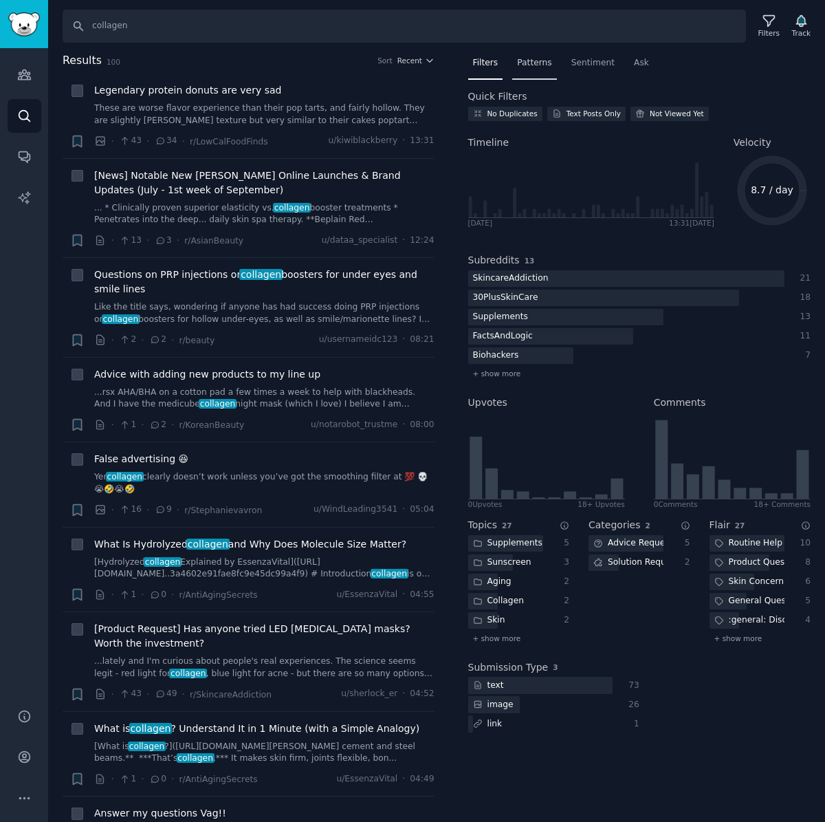
click at [521, 57] on span "Patterns" at bounding box center [534, 63] width 34 height 12
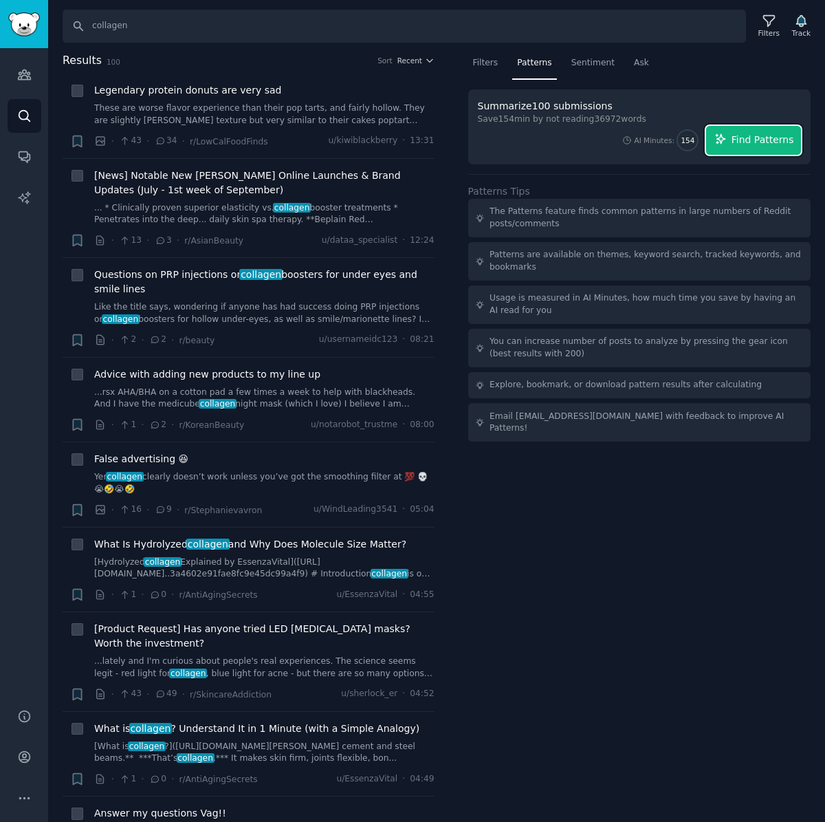
click at [763, 142] on span "Find Patterns" at bounding box center [763, 140] width 63 height 14
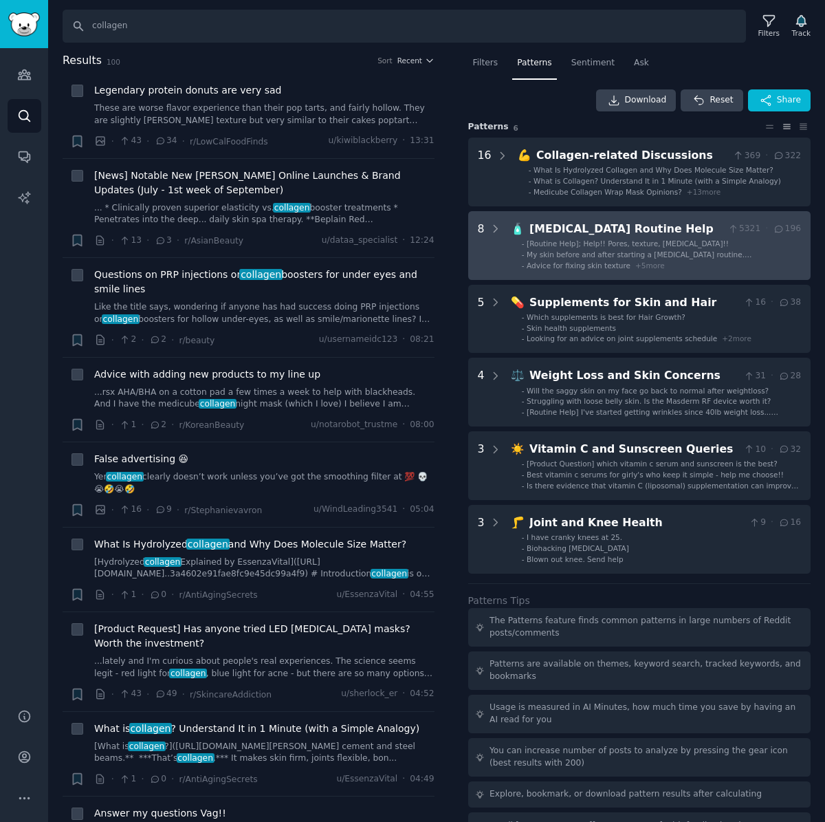
click at [642, 268] on span "+ 5 more" at bounding box center [651, 265] width 30 height 8
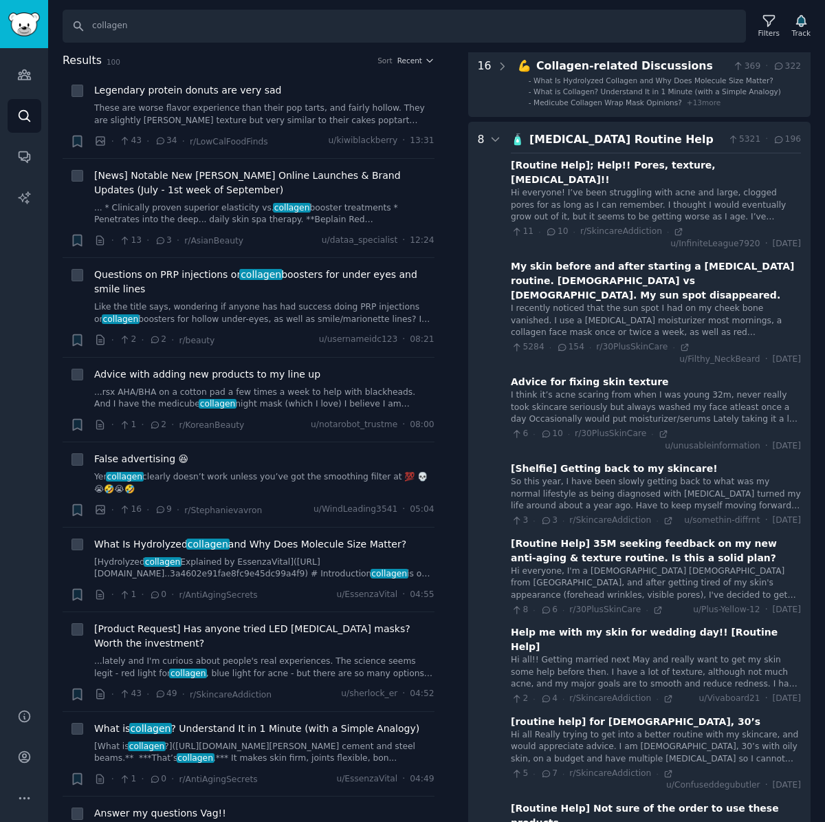
scroll to position [159, 0]
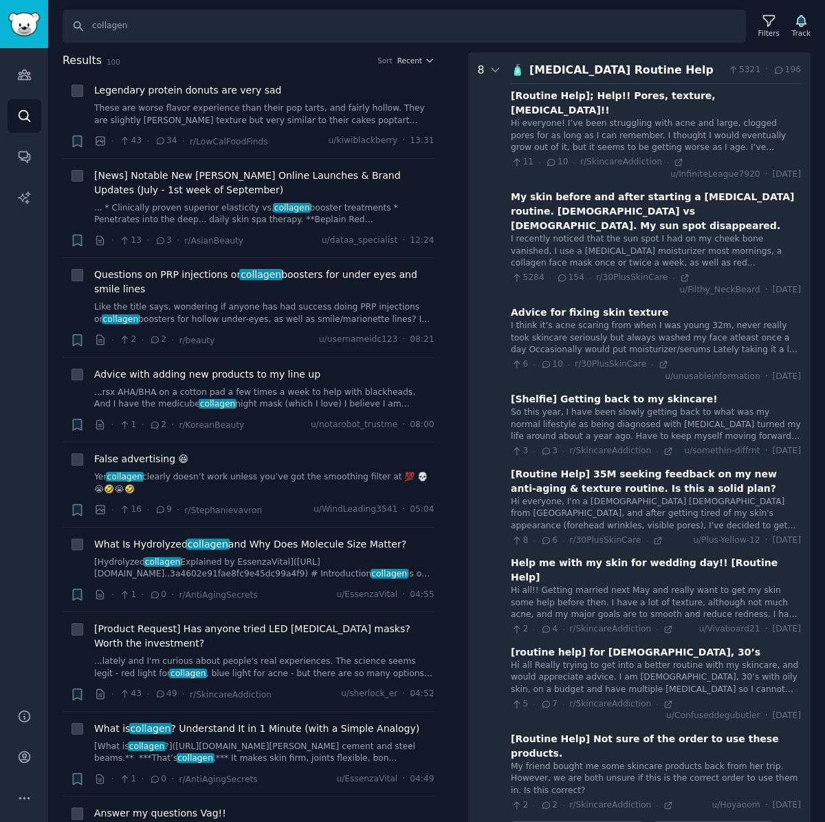
click at [704, 65] on div "Skin Care Routine Help" at bounding box center [626, 70] width 193 height 17
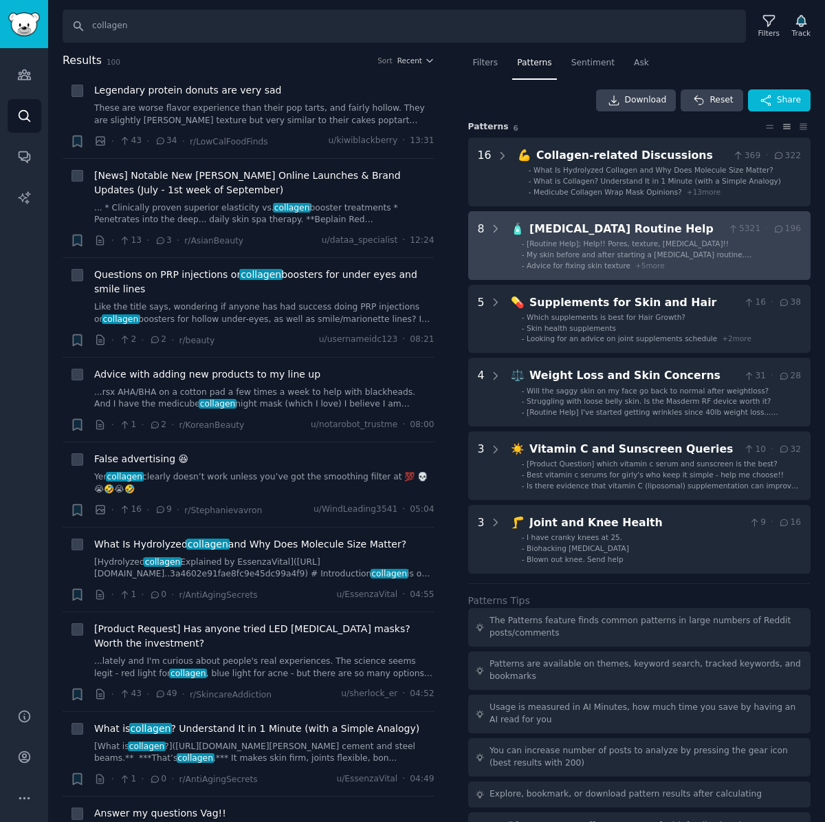
scroll to position [0, 0]
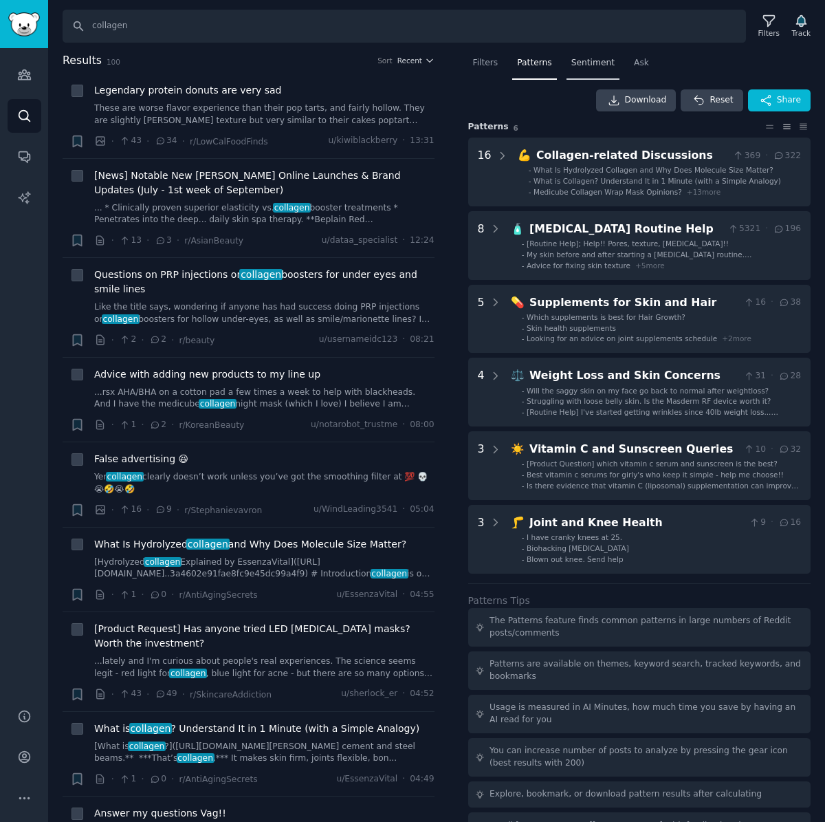
click at [592, 65] on span "Sentiment" at bounding box center [593, 63] width 43 height 12
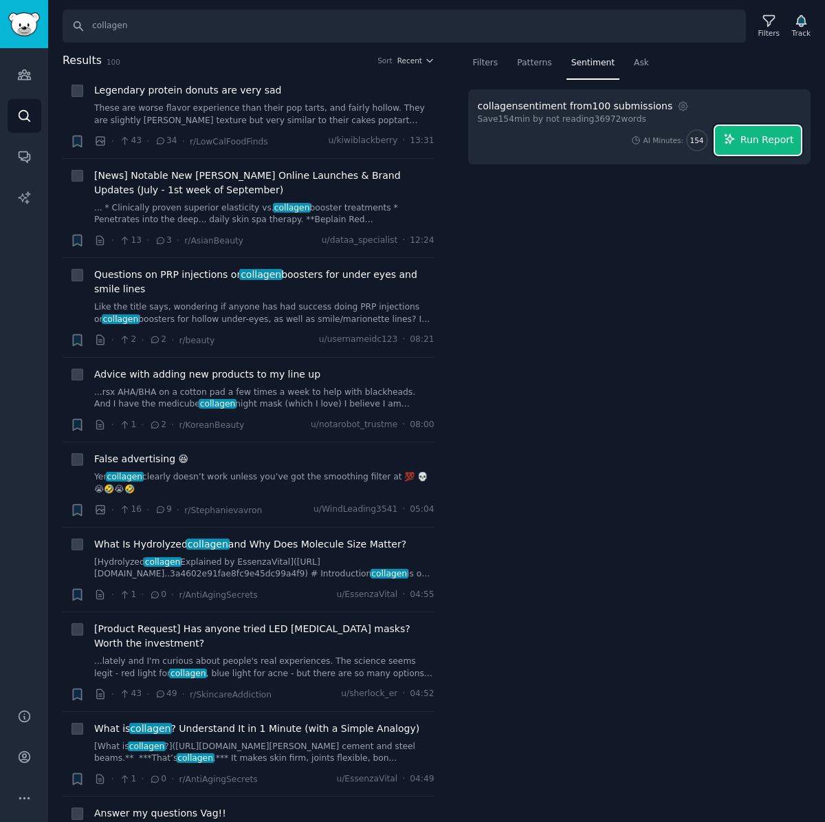
click at [753, 129] on button "Run Report" at bounding box center [758, 140] width 86 height 29
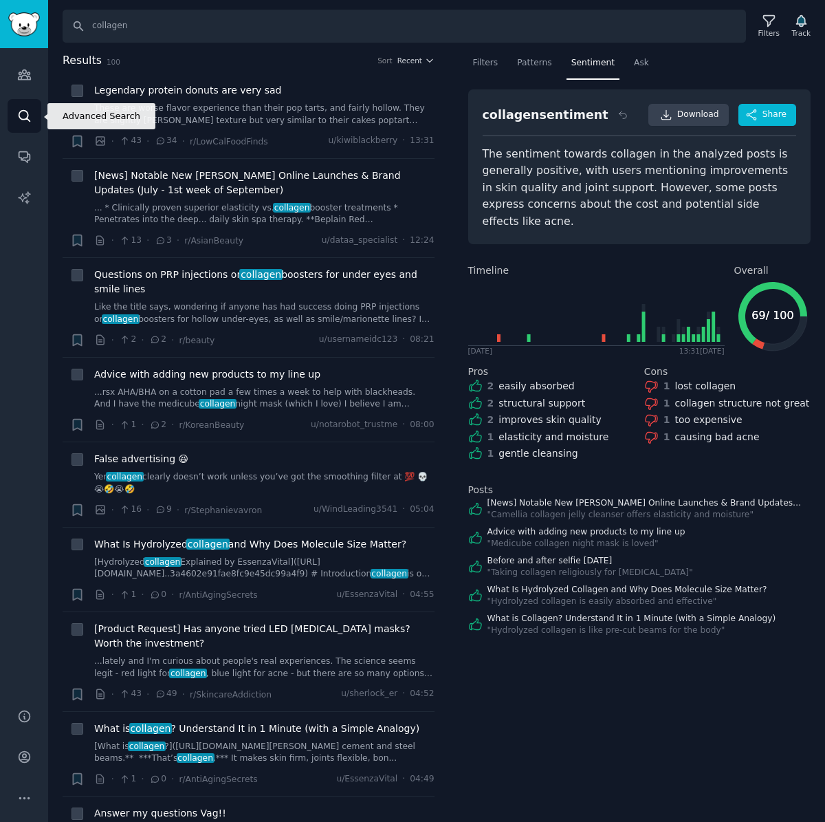
click at [19, 111] on icon "Sidebar" at bounding box center [24, 116] width 14 height 14
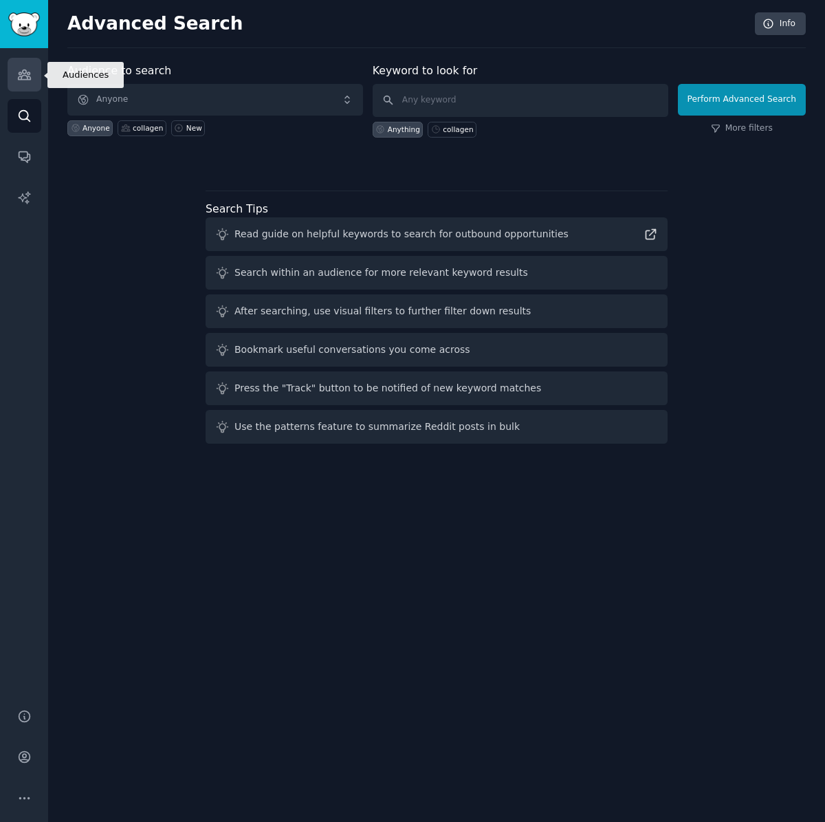
click at [29, 75] on icon "Sidebar" at bounding box center [24, 74] width 14 height 14
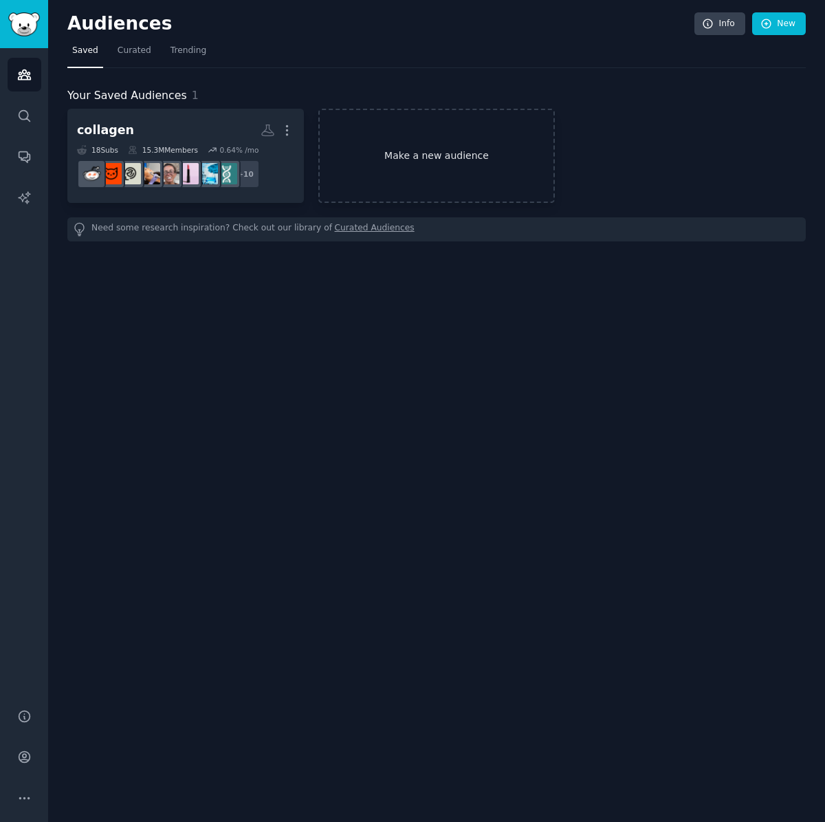
click at [422, 124] on link "Make a new audience" at bounding box center [436, 156] width 237 height 94
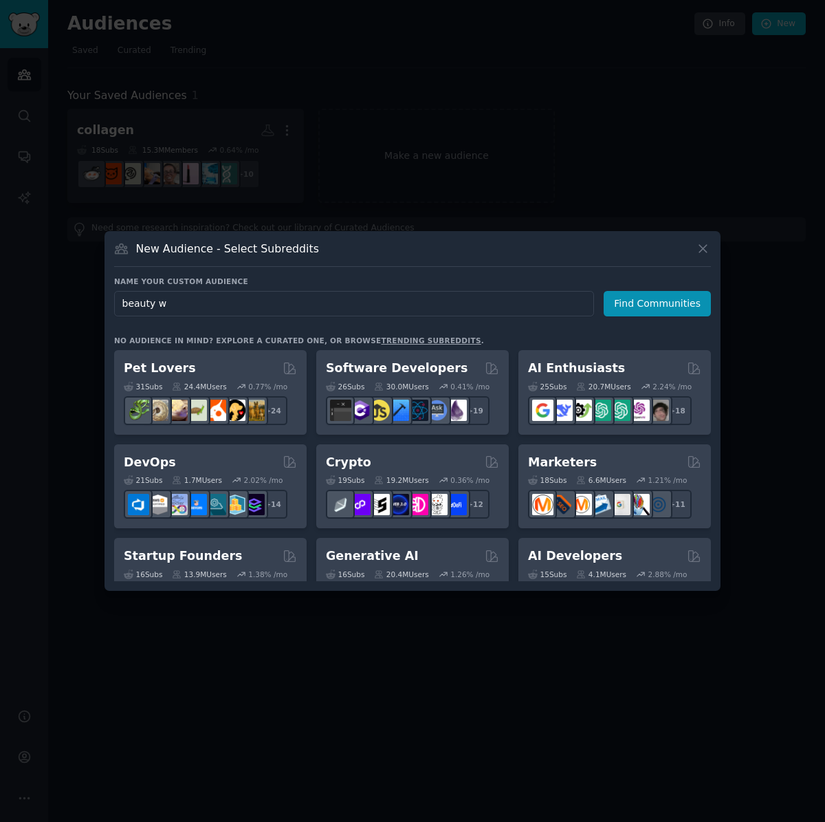
type input "beauty"
click button "Find Communities" at bounding box center [657, 303] width 107 height 25
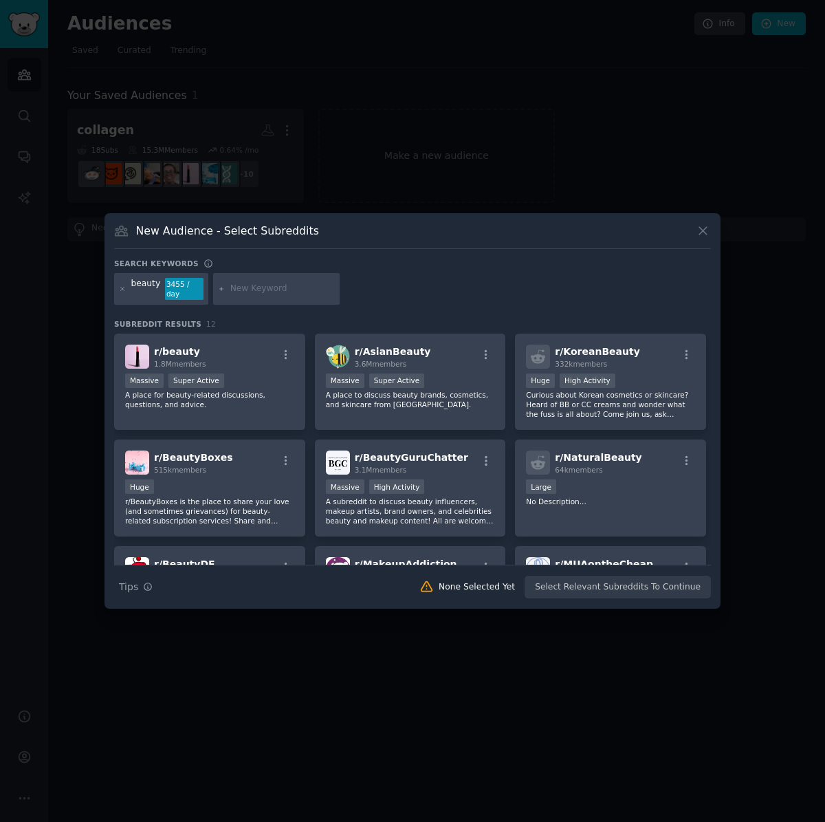
click at [261, 290] on input "text" at bounding box center [282, 289] width 105 height 12
type input "wellness"
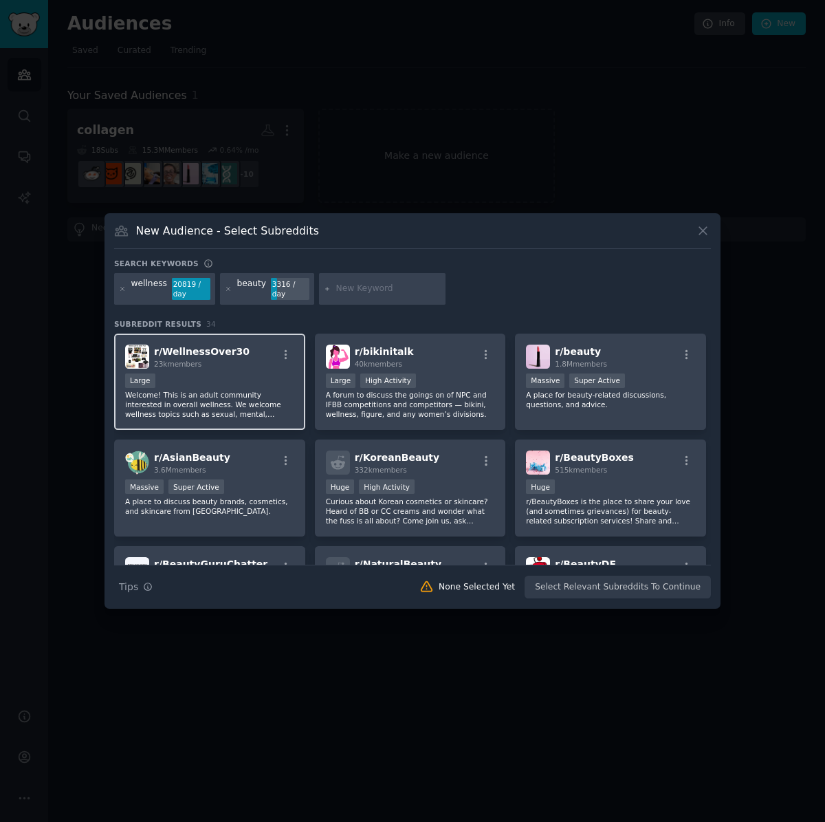
click at [208, 356] on span "r/ WellnessOver30" at bounding box center [202, 351] width 96 height 11
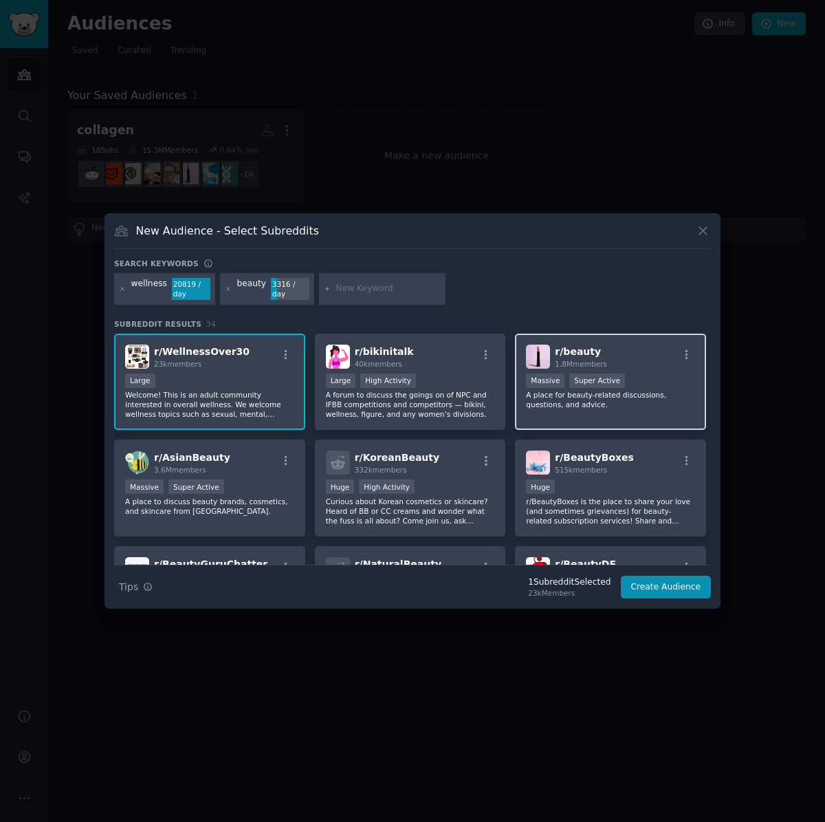
click at [660, 398] on p "A place for beauty-related discussions, questions, and advice." at bounding box center [610, 399] width 169 height 19
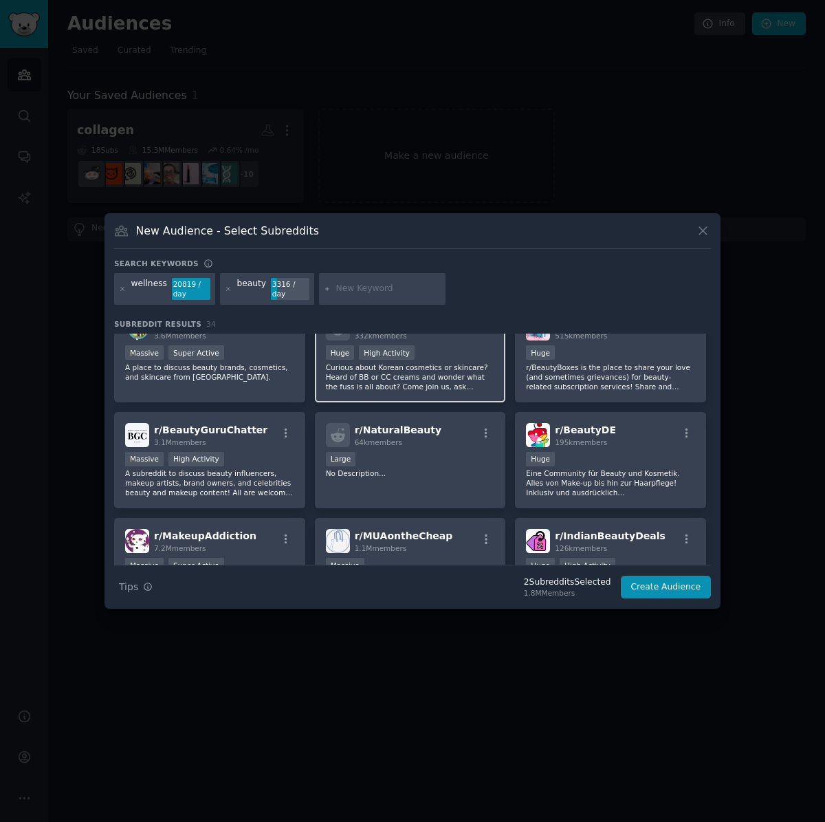
scroll to position [138, 0]
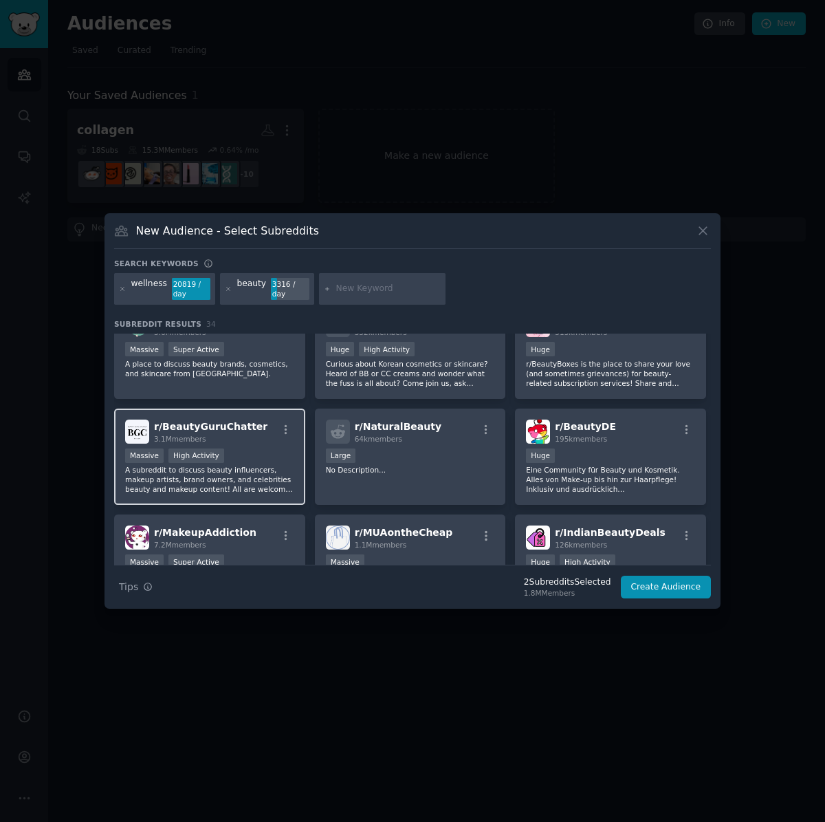
click at [254, 493] on p "A subreddit to discuss beauty influencers, makeup artists, brand owners, and ce…" at bounding box center [209, 479] width 169 height 29
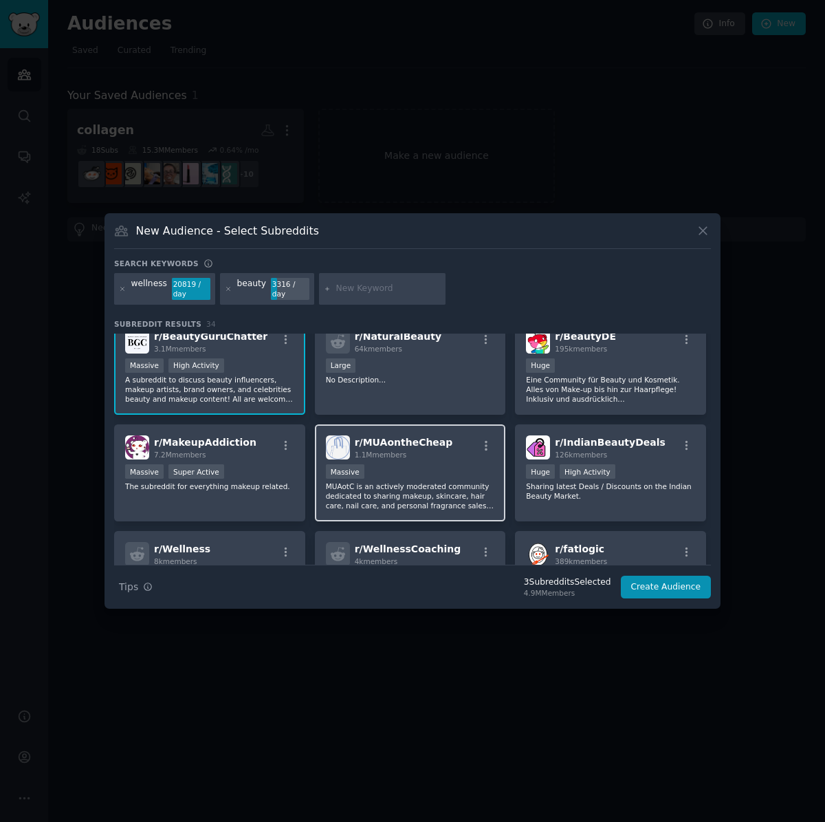
scroll to position [275, 0]
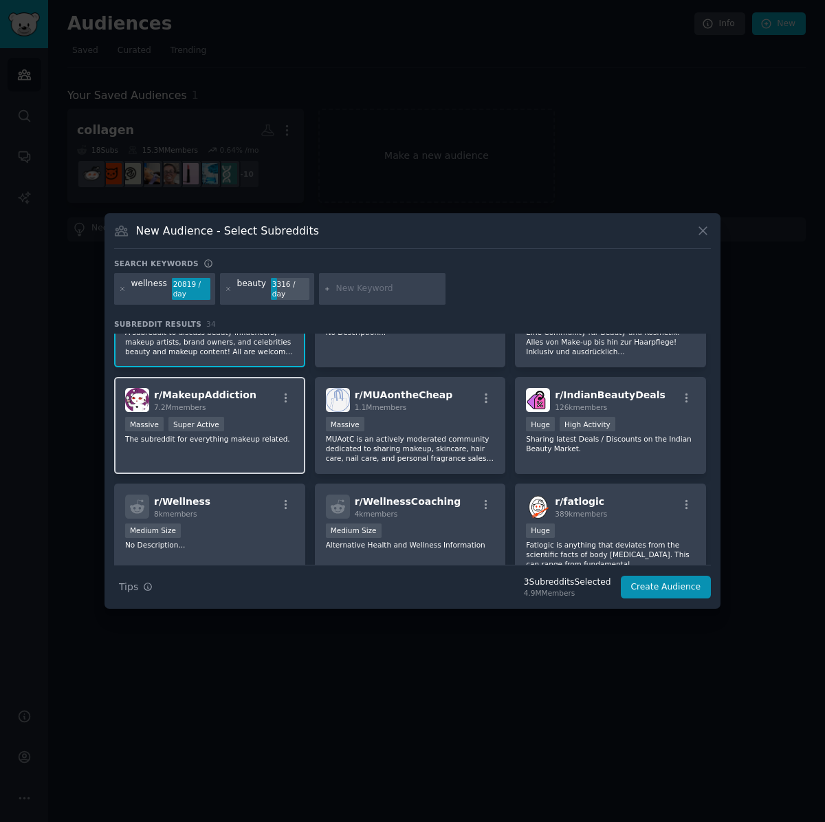
click at [236, 400] on span "r/ MakeupAddiction" at bounding box center [205, 394] width 102 height 11
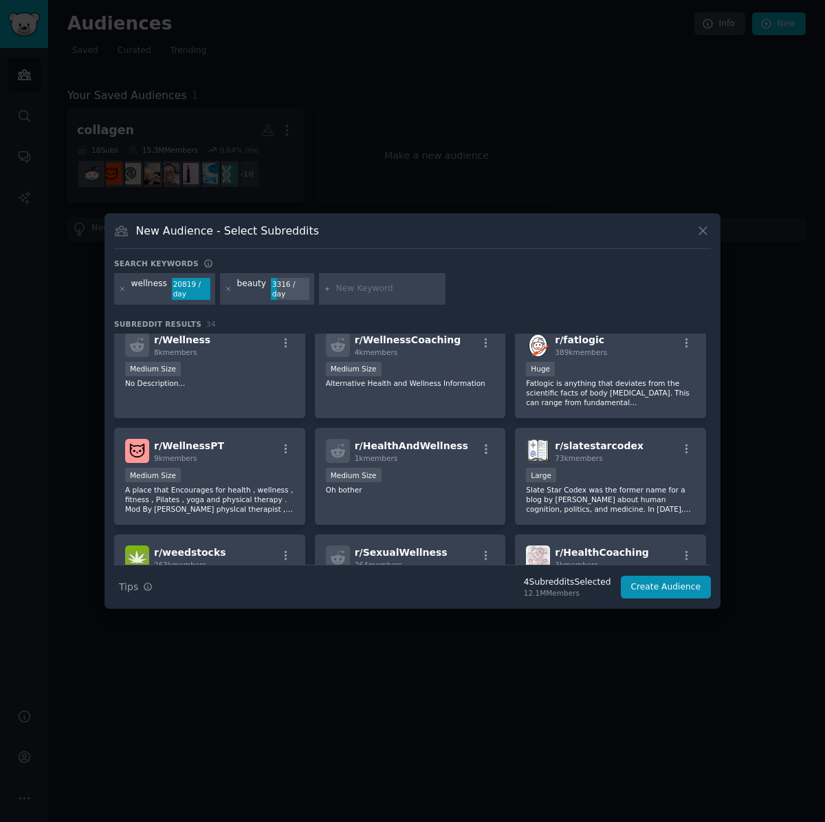
scroll to position [481, 0]
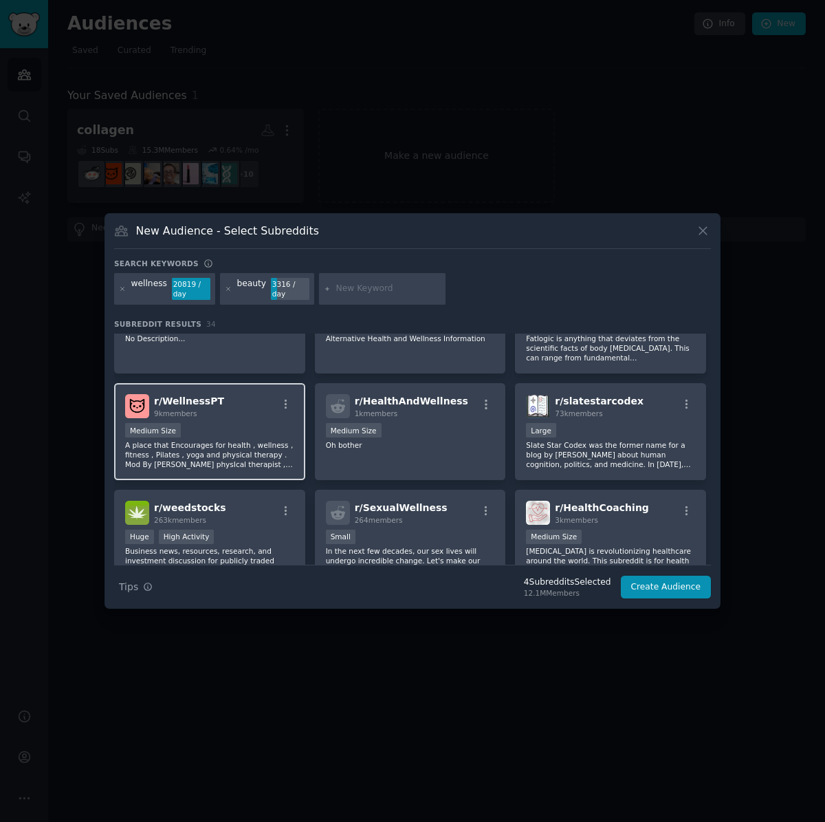
click at [257, 417] on div "r/ WellnessPT 9k members" at bounding box center [209, 406] width 169 height 24
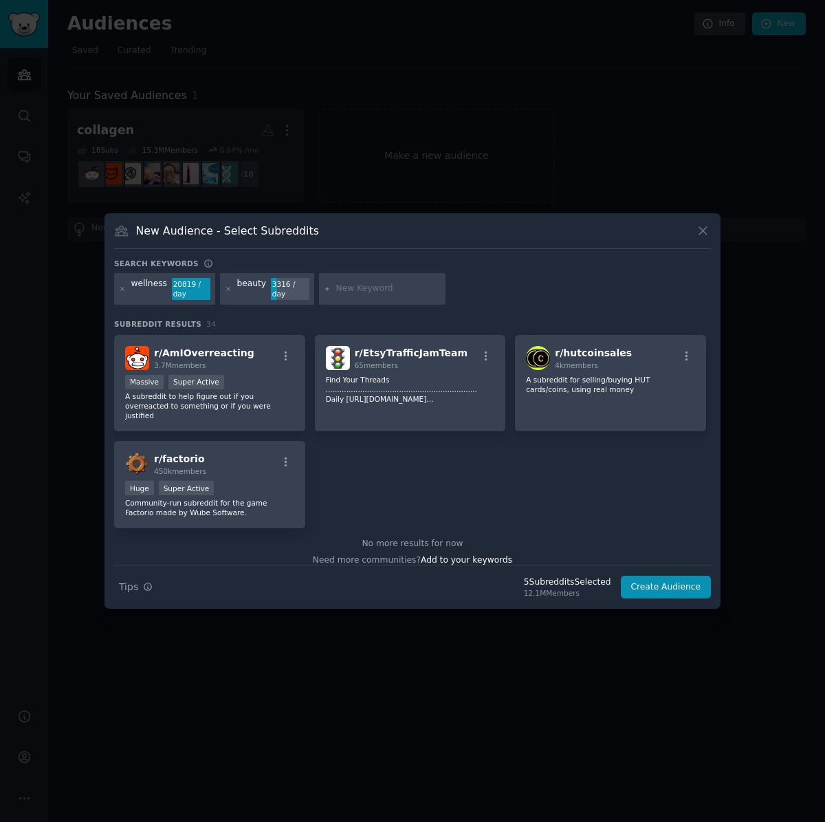
scroll to position [1063, 0]
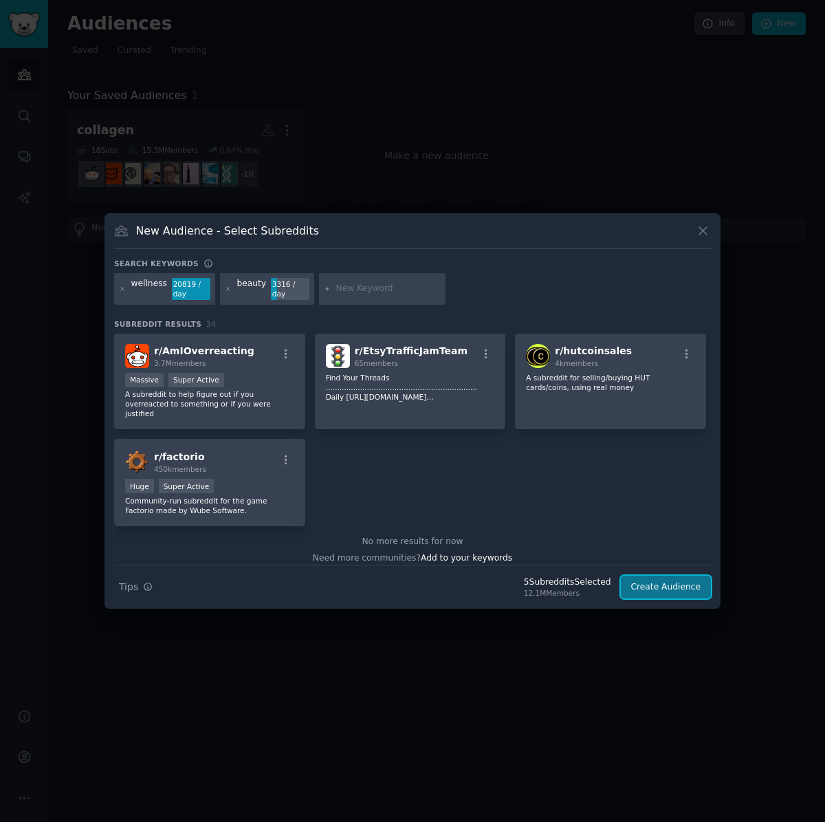
click at [691, 580] on button "Create Audience" at bounding box center [666, 587] width 91 height 23
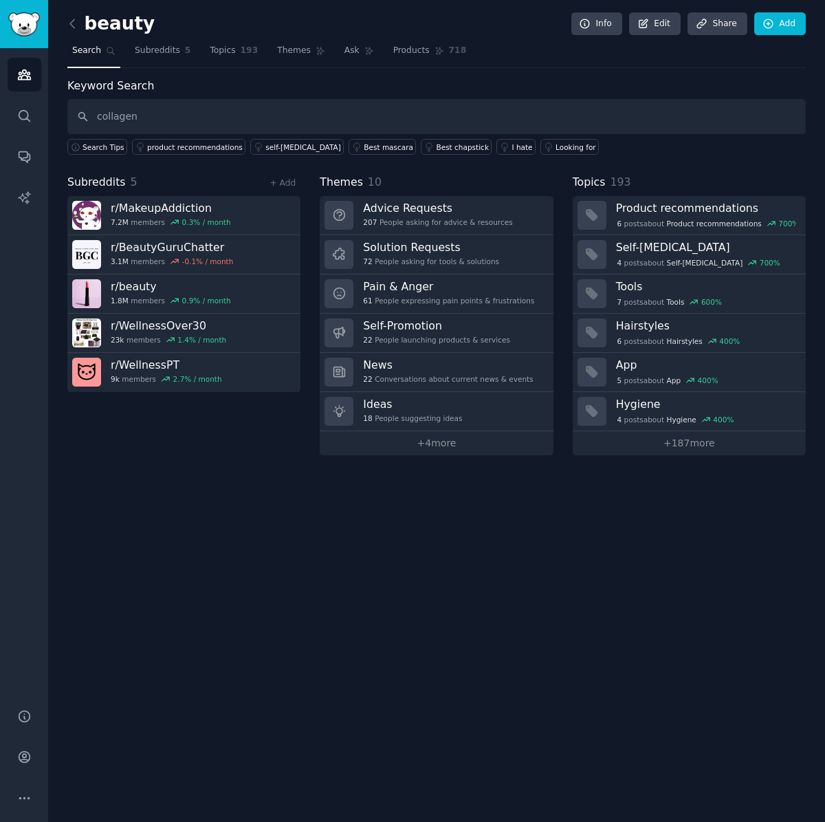
type input "collagen"
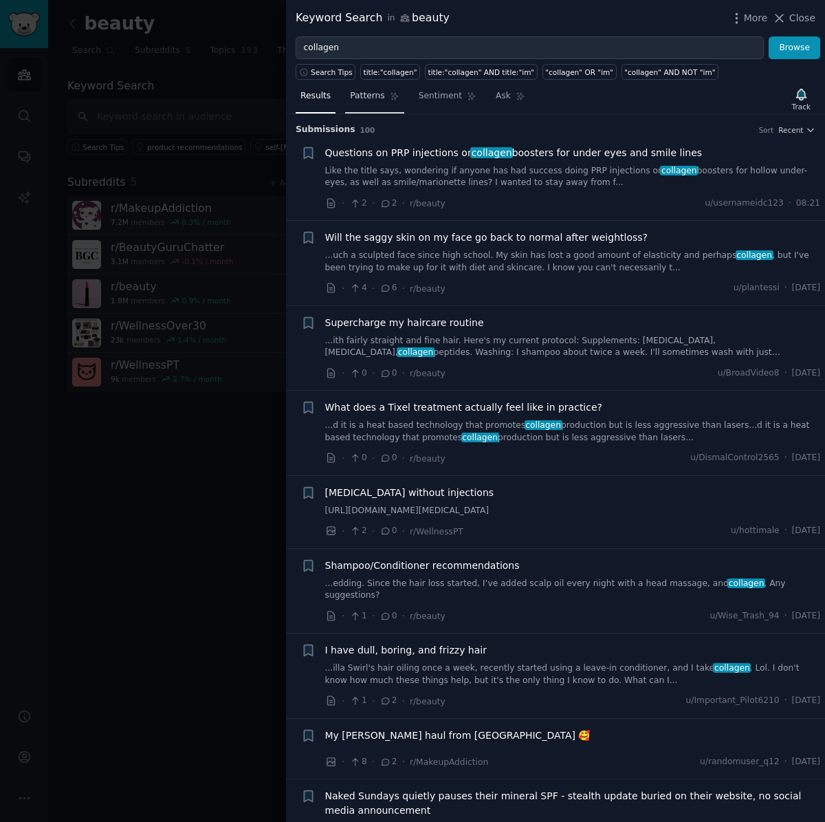
click at [362, 91] on span "Patterns" at bounding box center [367, 96] width 34 height 12
